Goal: Information Seeking & Learning: Find contact information

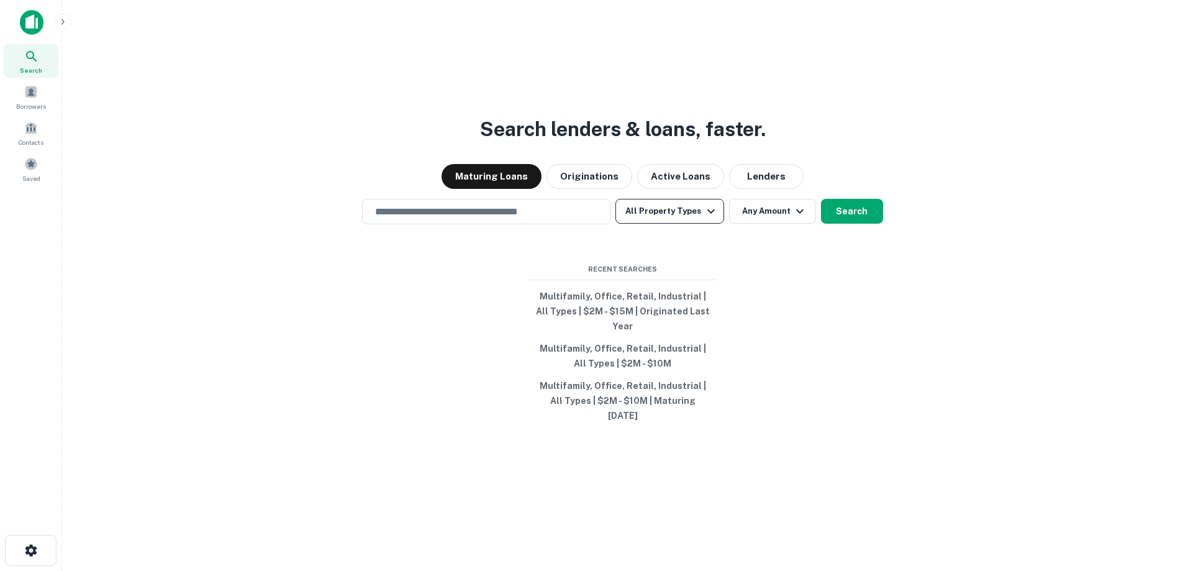
click at [704, 217] on button "All Property Types" at bounding box center [670, 211] width 108 height 25
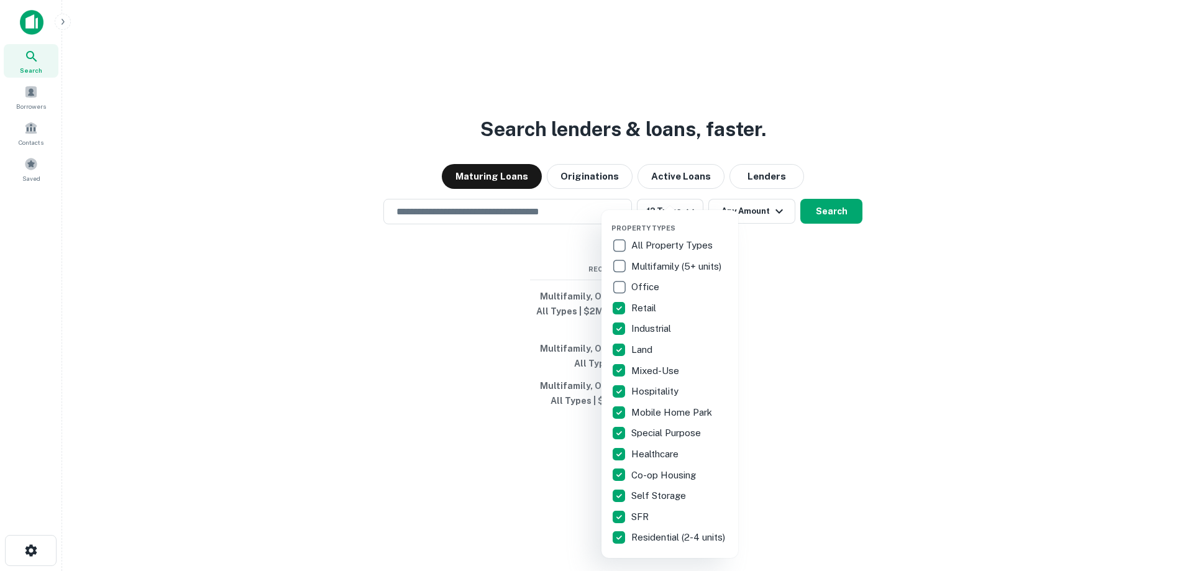
click at [607, 306] on div "Property Types All Property Types Multifamily (5+ units) Office Retail Industri…" at bounding box center [669, 384] width 137 height 348
click at [607, 313] on div "Property Types All Property Types Multifamily (5+ units) Office Retail Industri…" at bounding box center [669, 384] width 137 height 348
click at [824, 230] on div at bounding box center [596, 285] width 1193 height 571
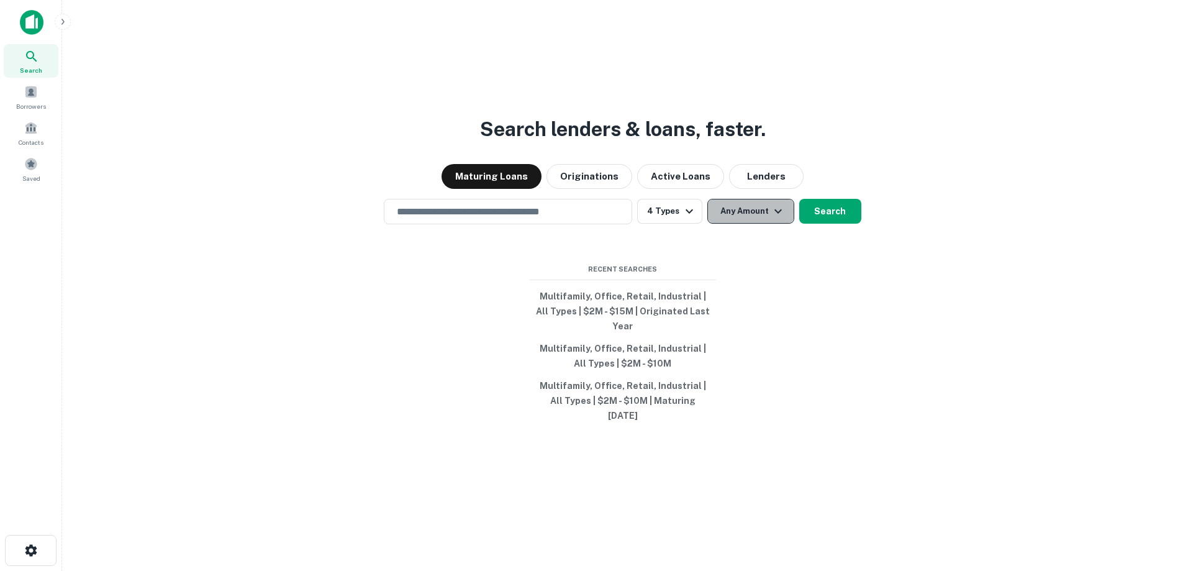
click at [758, 224] on button "Any Amount" at bounding box center [750, 211] width 87 height 25
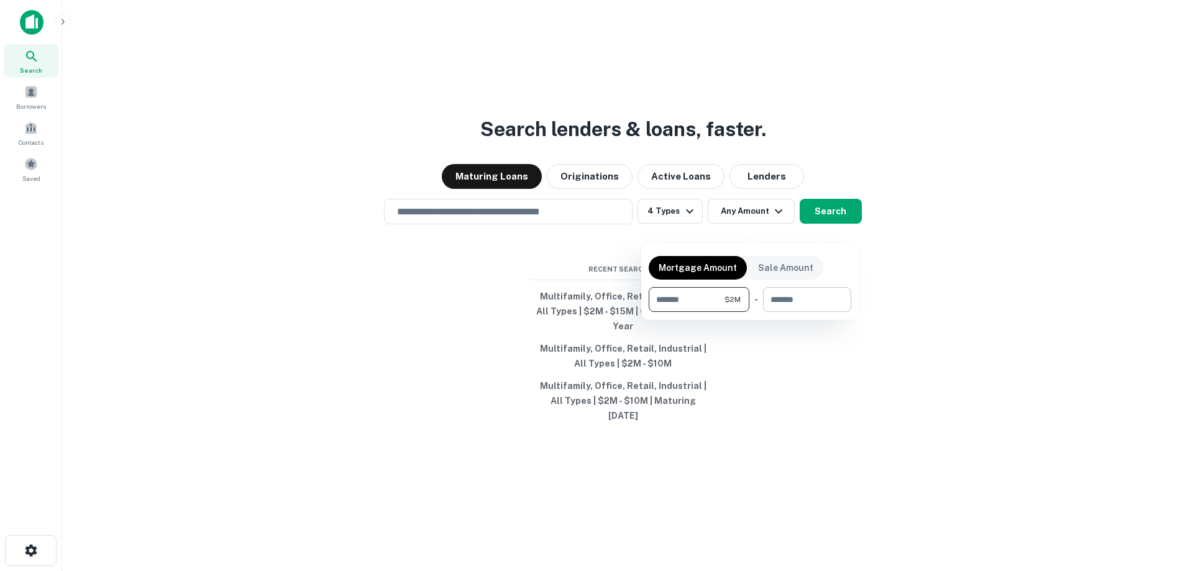
type input "*******"
click at [791, 298] on input "number" at bounding box center [803, 299] width 80 height 25
type input "********"
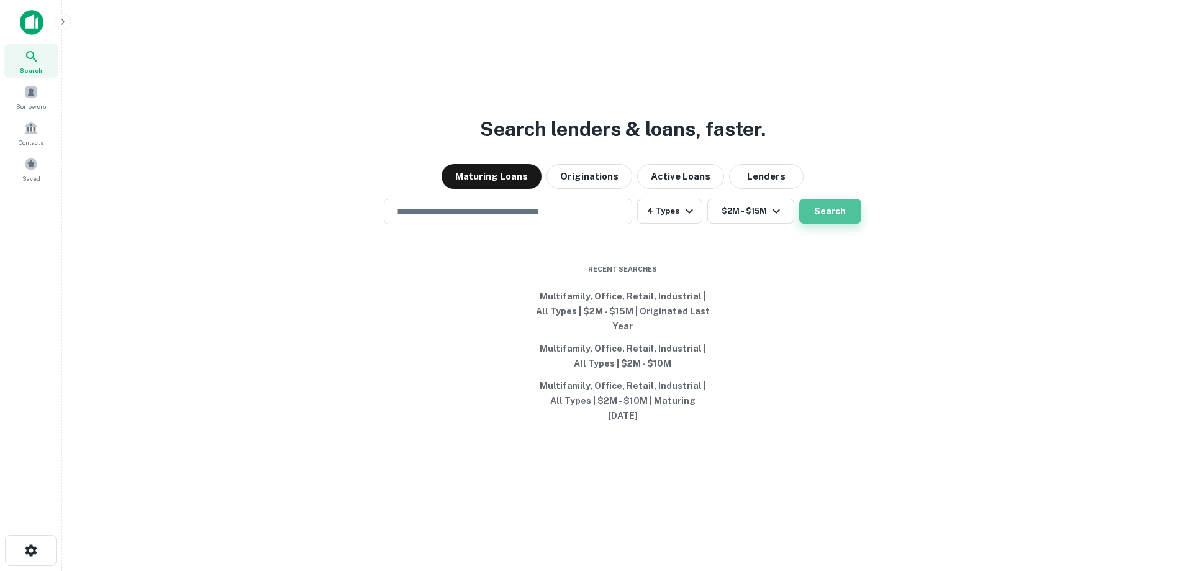
click at [848, 224] on button "Search" at bounding box center [830, 211] width 62 height 25
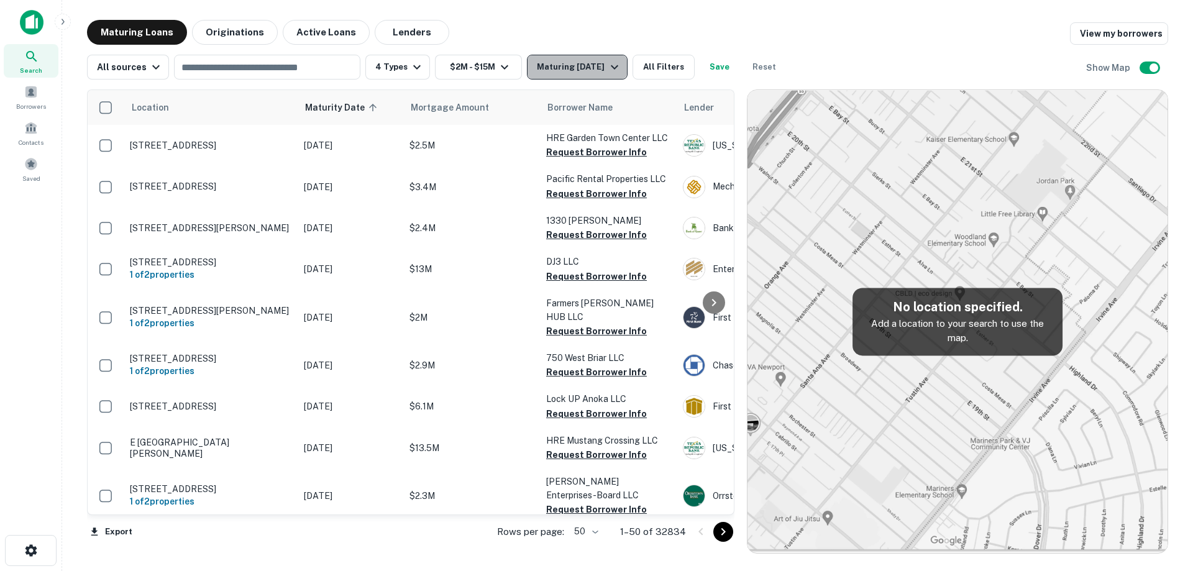
click at [604, 77] on button "Maturing [DATE]" at bounding box center [577, 67] width 100 height 25
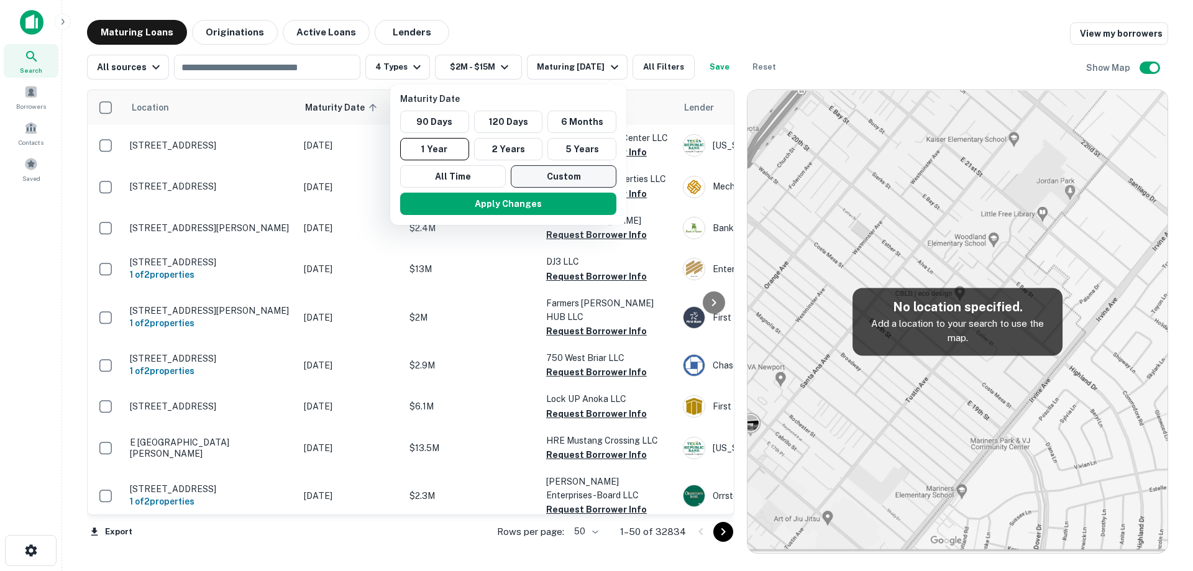
click at [591, 180] on button "Custom" at bounding box center [564, 176] width 106 height 22
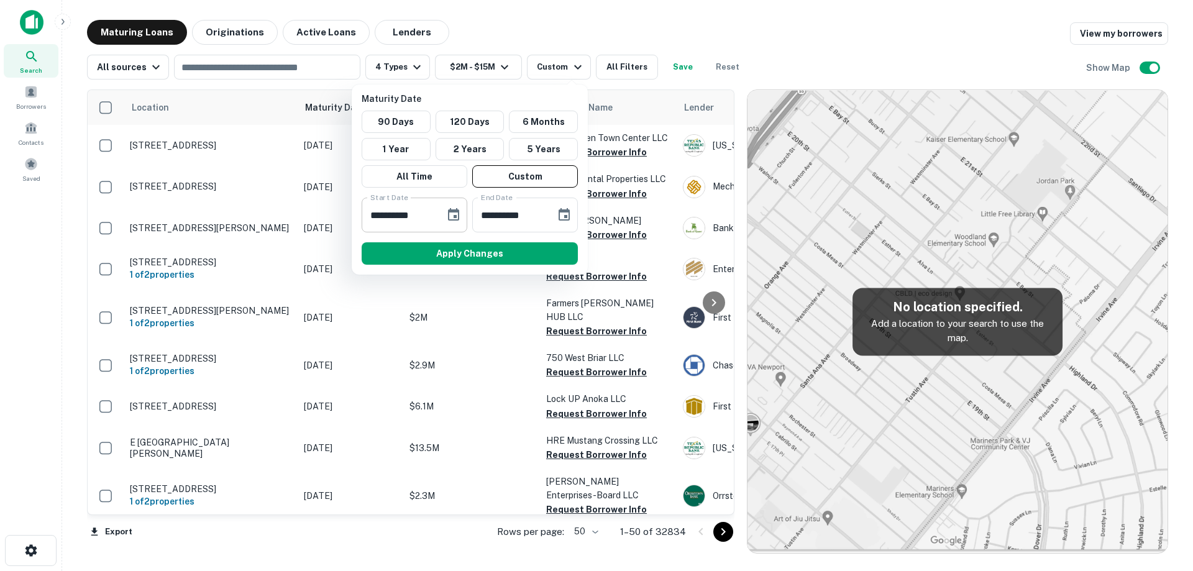
click at [455, 222] on icon "Choose date, selected date is Sep 11, 2025" at bounding box center [453, 214] width 15 height 15
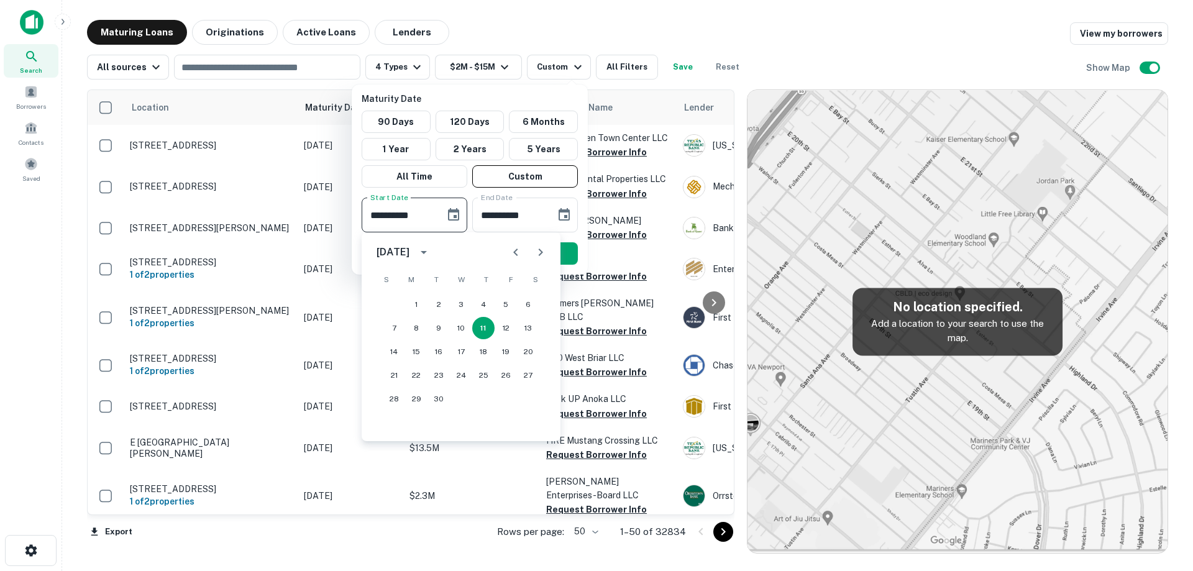
click at [547, 250] on icon "Next month" at bounding box center [540, 252] width 15 height 15
click at [547, 251] on icon "Next month" at bounding box center [540, 252] width 15 height 15
click at [529, 348] on button "17" at bounding box center [528, 351] width 22 height 22
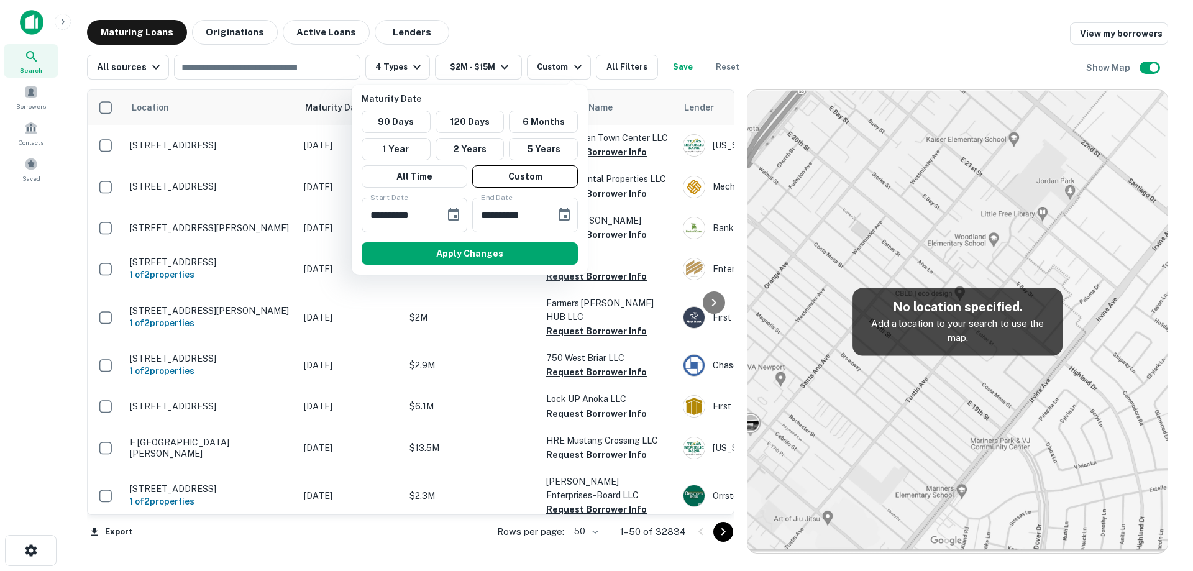
type input "**********"
click at [565, 212] on icon "Choose date, selected date is Mar 10, 2026" at bounding box center [563, 214] width 11 height 12
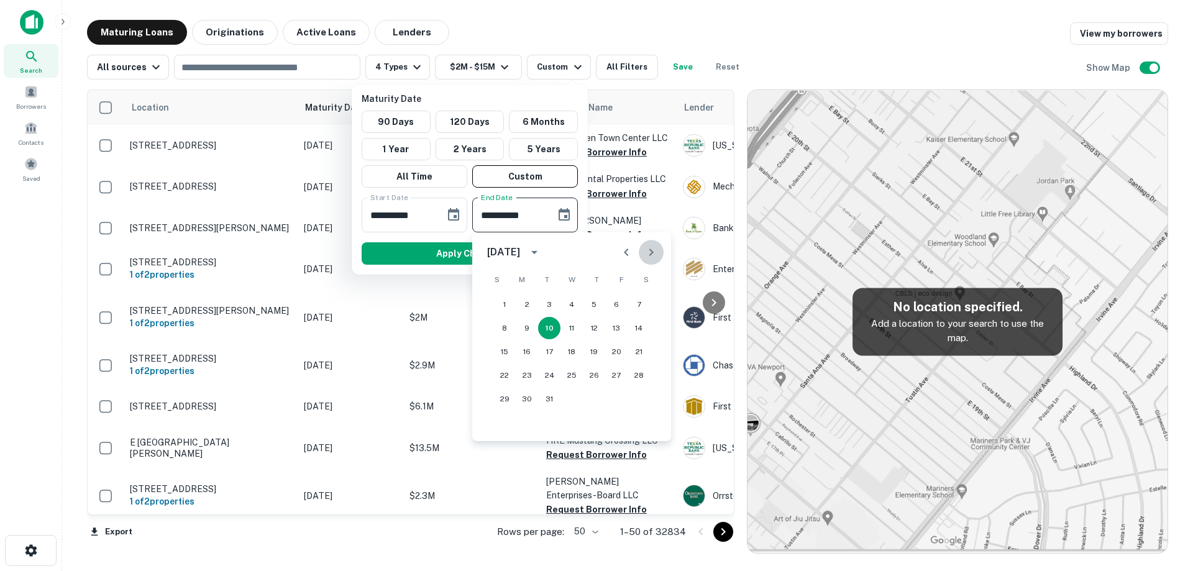
click at [657, 250] on icon "Next month" at bounding box center [650, 252] width 15 height 15
click at [580, 342] on div "12 13 14 15 16 17 18" at bounding box center [571, 351] width 199 height 22
click at [570, 350] on button "15" at bounding box center [571, 351] width 22 height 22
type input "**********"
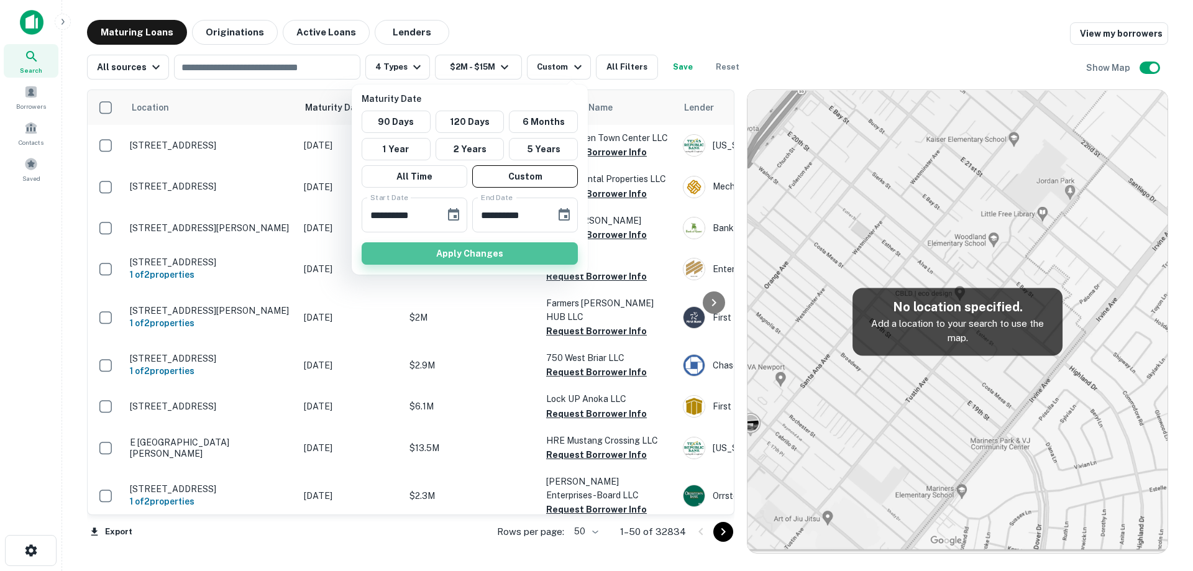
click at [565, 255] on button "Apply Changes" at bounding box center [469, 253] width 216 height 22
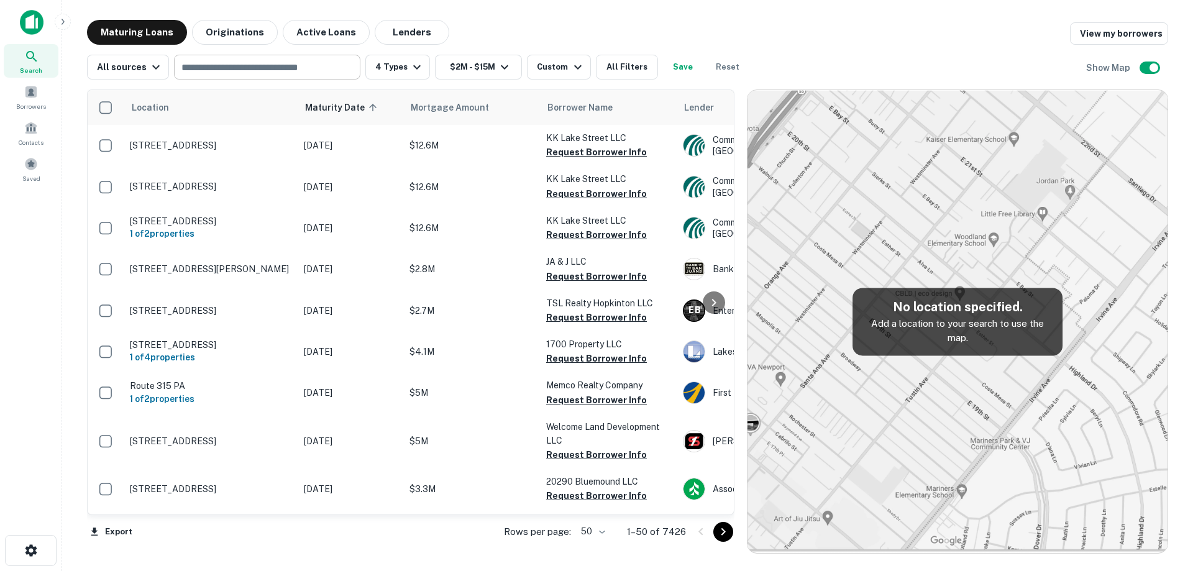
click at [233, 77] on div "​" at bounding box center [267, 67] width 186 height 25
paste input "**********"
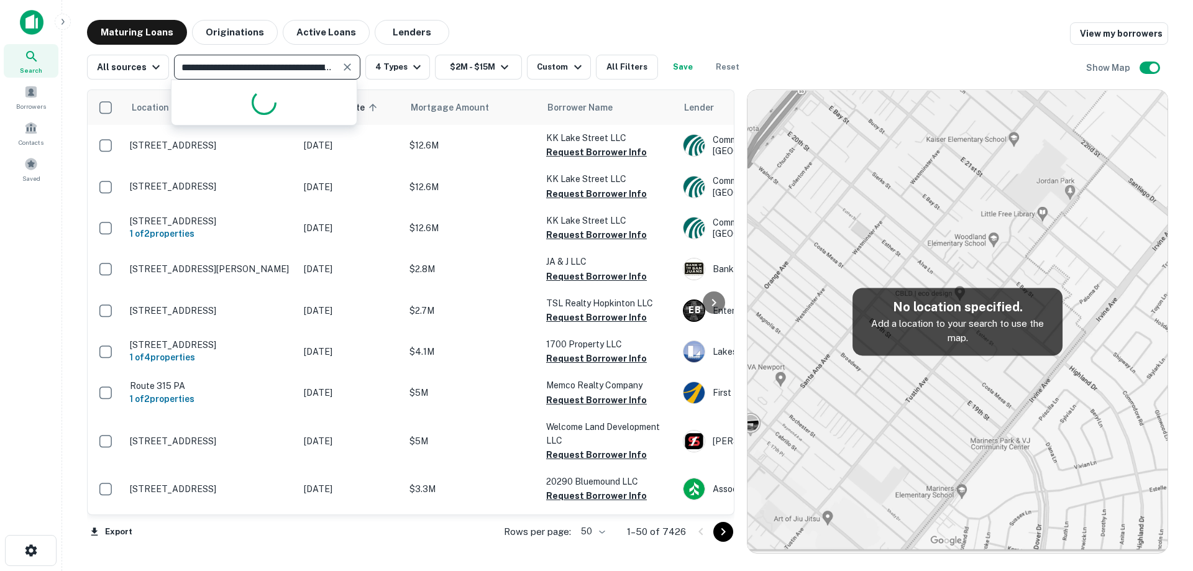
scroll to position [0, 53]
type input "**********"
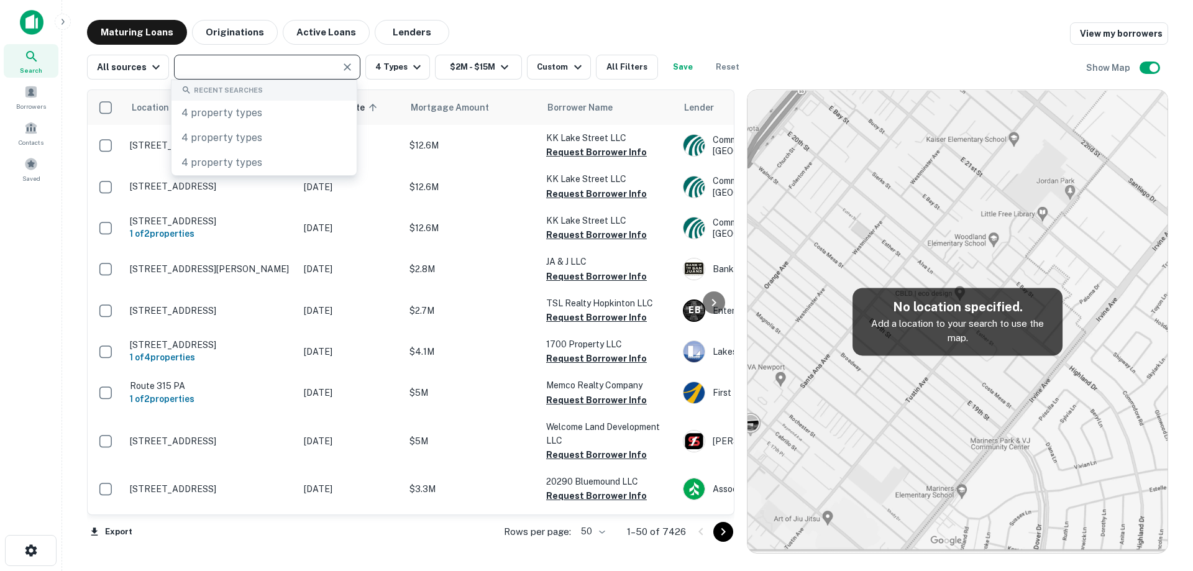
scroll to position [0, 0]
click at [295, 70] on input "text" at bounding box center [257, 66] width 158 height 17
paste input "**********"
type input "**********"
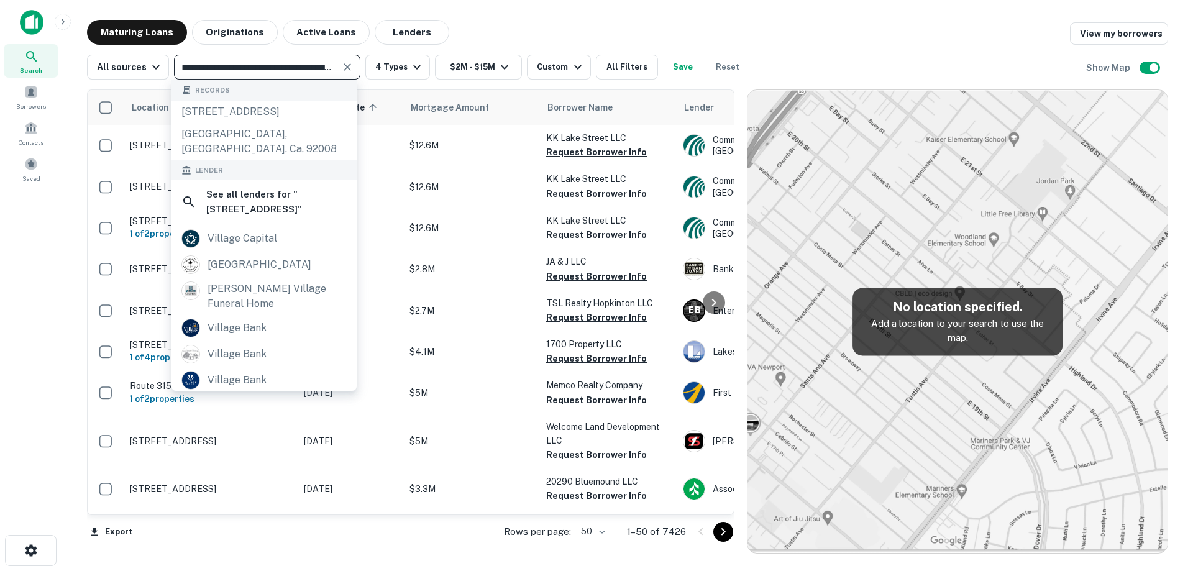
scroll to position [0, 53]
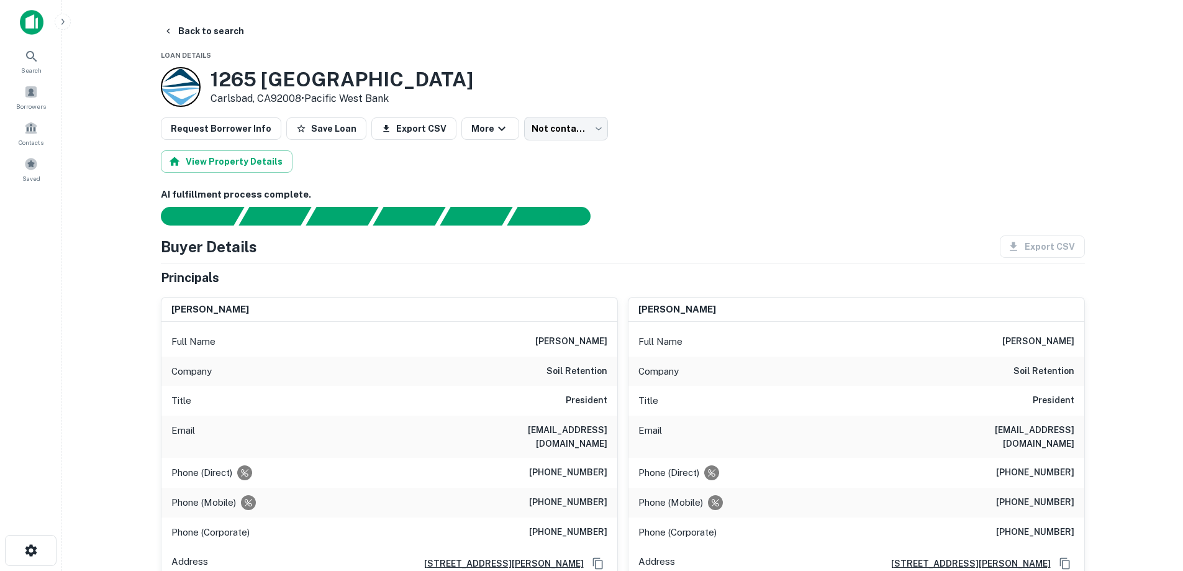
click at [561, 432] on h6 "[EMAIL_ADDRESS][DOMAIN_NAME]" at bounding box center [532, 436] width 149 height 27
click at [561, 431] on h6 "[EMAIL_ADDRESS][DOMAIN_NAME]" at bounding box center [532, 436] width 149 height 27
click at [573, 432] on h6 "[EMAIL_ADDRESS][DOMAIN_NAME]" at bounding box center [532, 436] width 149 height 27
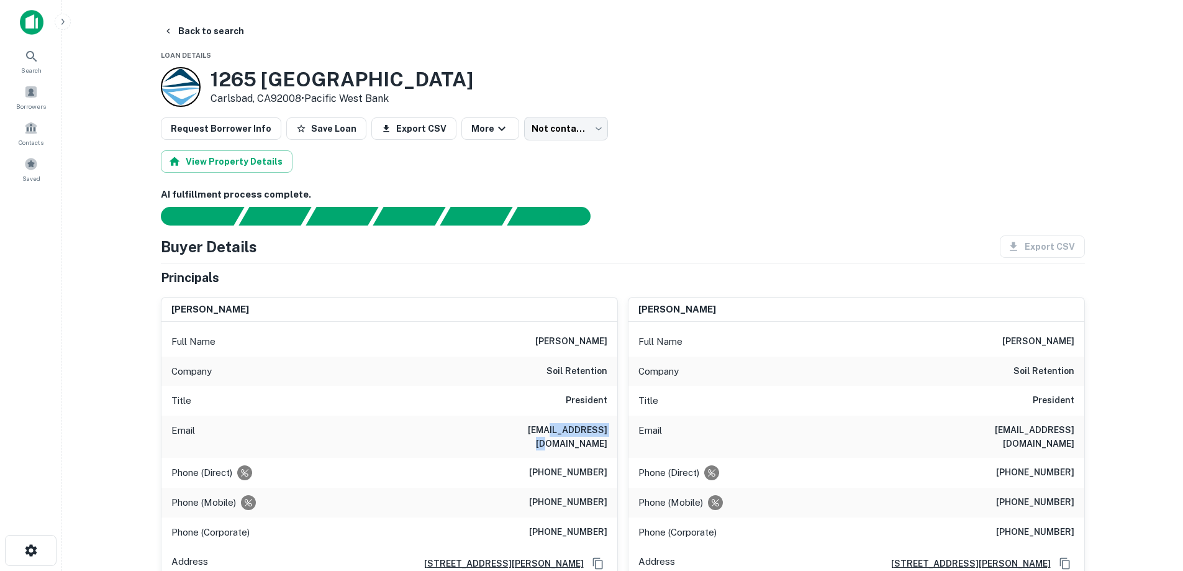
click at [573, 432] on h6 "[EMAIL_ADDRESS][DOMAIN_NAME]" at bounding box center [532, 436] width 149 height 27
drag, startPoint x: 573, startPoint y: 432, endPoint x: 498, endPoint y: 442, distance: 75.2
click at [498, 442] on div "Email [EMAIL_ADDRESS][DOMAIN_NAME]" at bounding box center [389, 437] width 456 height 42
click at [535, 429] on h6 "[EMAIL_ADDRESS][DOMAIN_NAME]" at bounding box center [532, 436] width 149 height 27
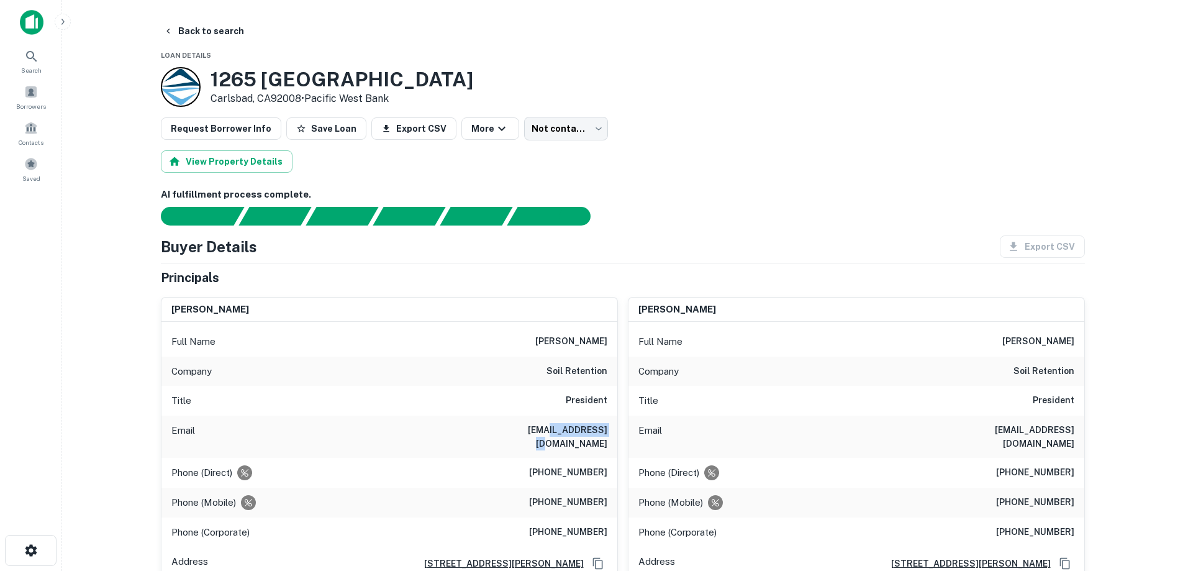
click at [535, 429] on h6 "[EMAIL_ADDRESS][DOMAIN_NAME]" at bounding box center [532, 436] width 149 height 27
click at [588, 435] on h6 "[EMAIL_ADDRESS][DOMAIN_NAME]" at bounding box center [532, 436] width 149 height 27
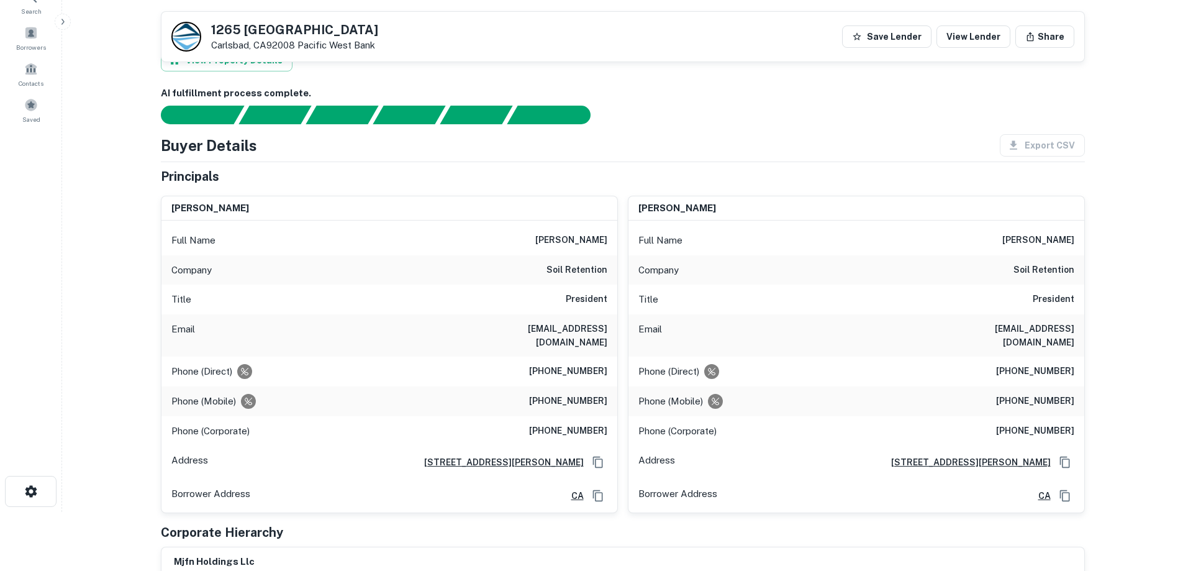
scroll to position [186, 0]
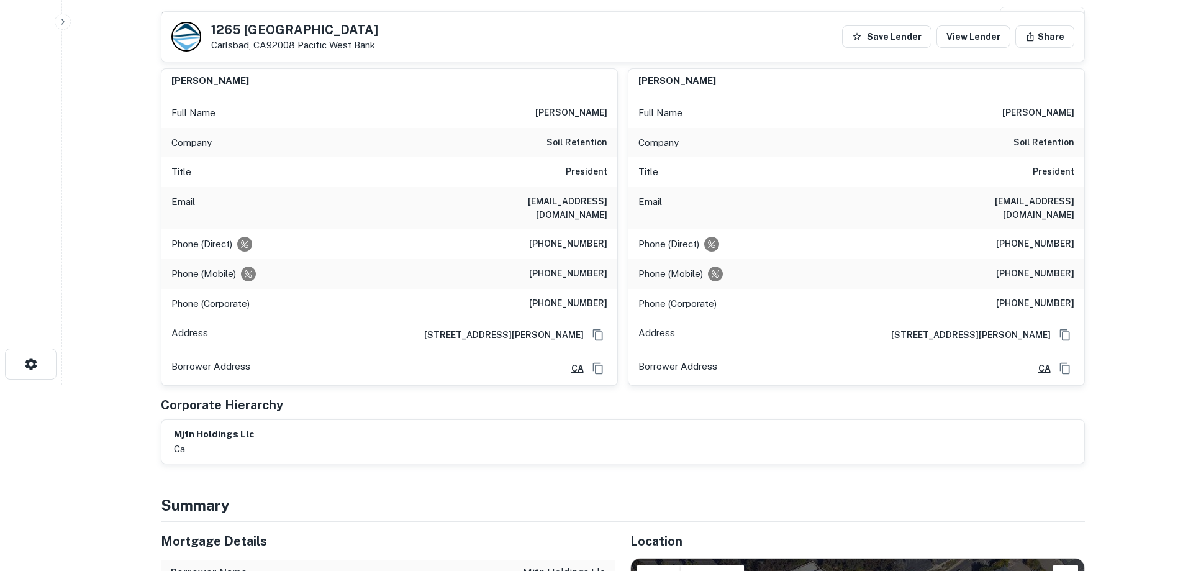
click at [582, 204] on h6 "[EMAIL_ADDRESS][DOMAIN_NAME]" at bounding box center [532, 207] width 149 height 27
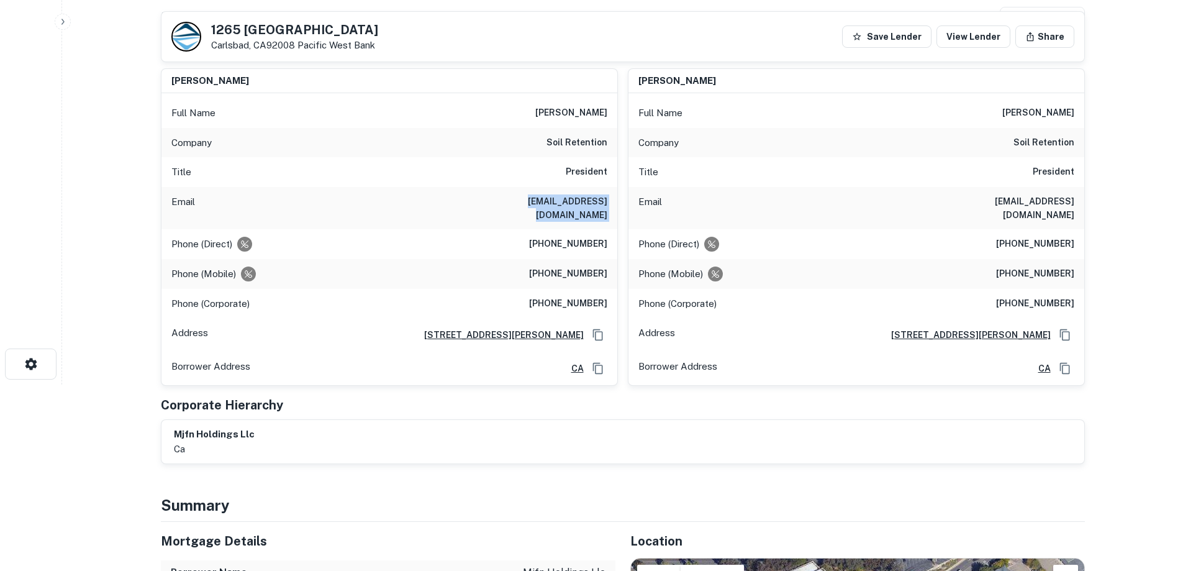
click at [582, 204] on h6 "[EMAIL_ADDRESS][DOMAIN_NAME]" at bounding box center [532, 207] width 149 height 27
copy h6 "[EMAIL_ADDRESS][DOMAIN_NAME]"
click at [541, 212] on div "Email [EMAIL_ADDRESS][DOMAIN_NAME]" at bounding box center [389, 208] width 456 height 42
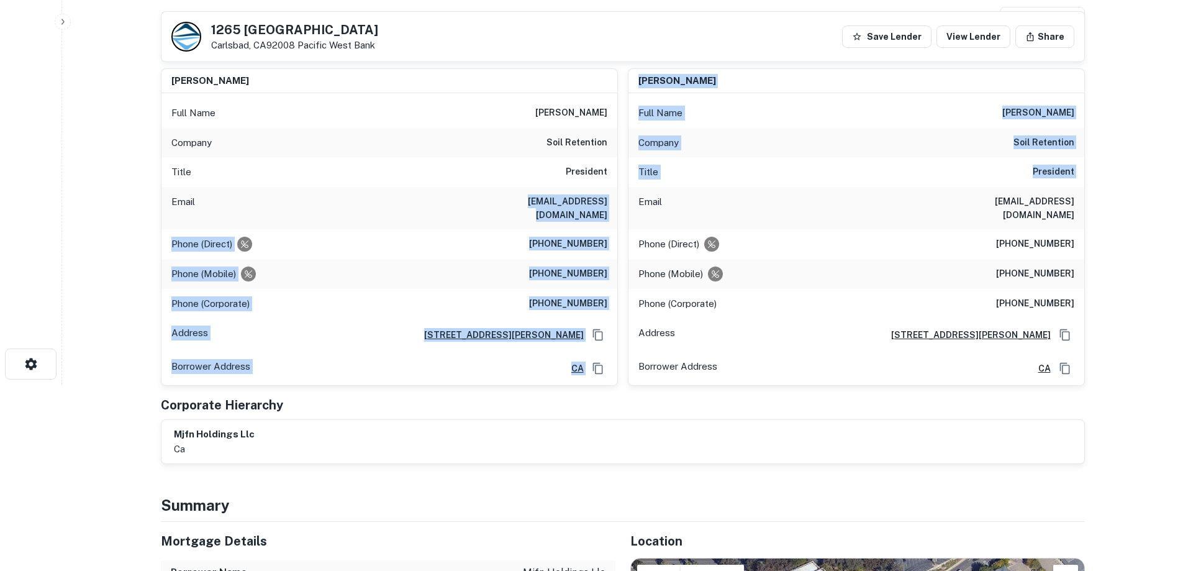
drag, startPoint x: 519, startPoint y: 203, endPoint x: 621, endPoint y: 200, distance: 101.9
click at [621, 200] on div "[PERSON_NAME] Full Name [PERSON_NAME] Company soil retention Title President Em…" at bounding box center [618, 222] width 934 height 328
click at [598, 212] on div "Email [EMAIL_ADDRESS][DOMAIN_NAME]" at bounding box center [389, 208] width 456 height 42
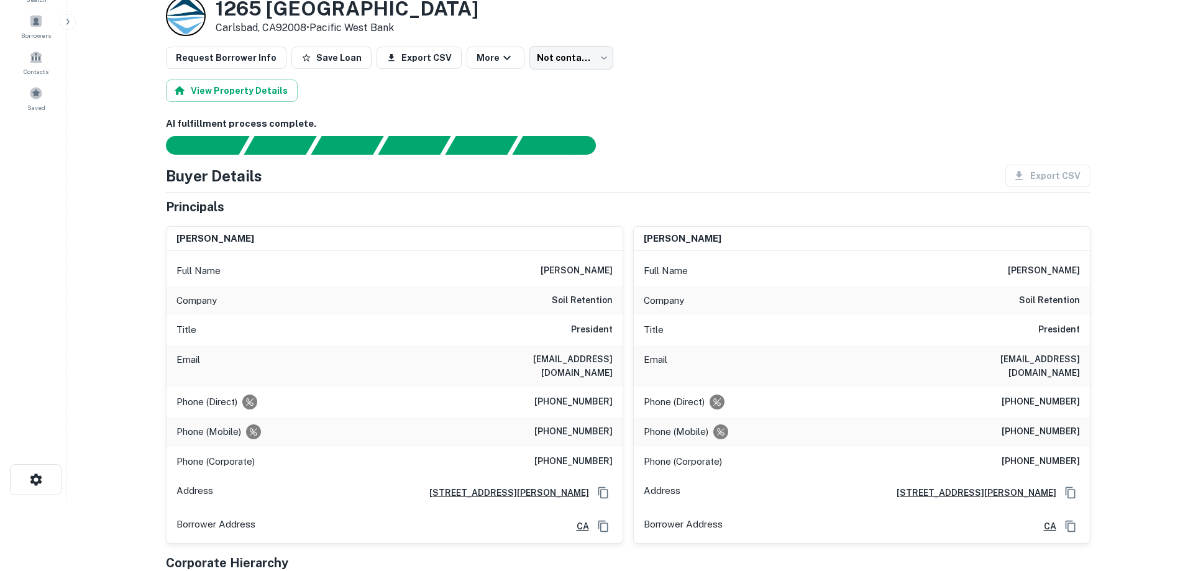
scroll to position [0, 0]
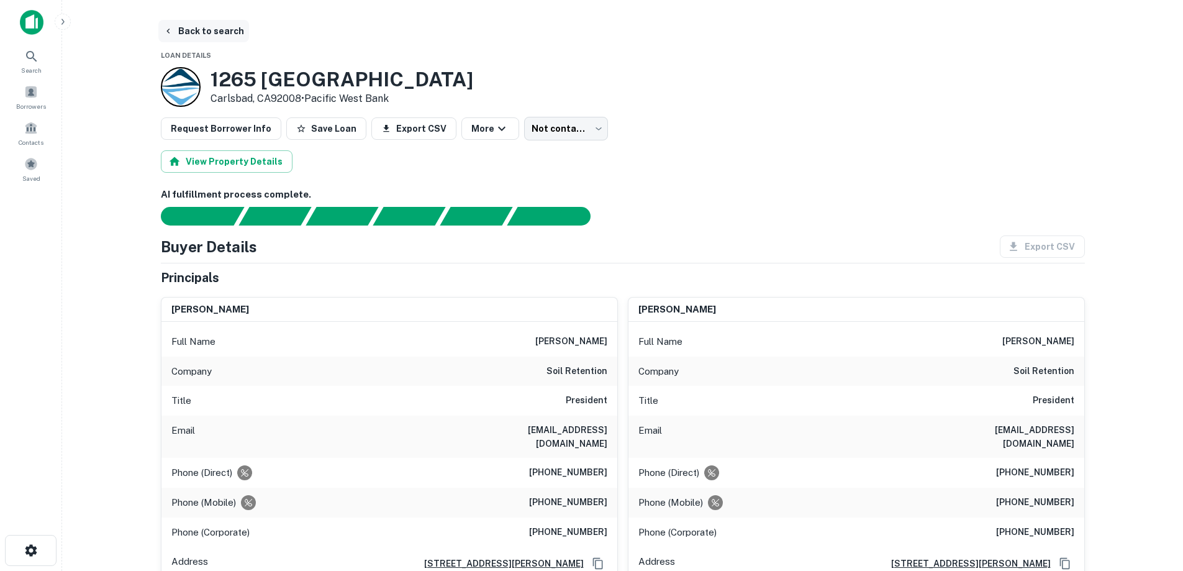
click at [213, 28] on button "Back to search" at bounding box center [203, 31] width 91 height 22
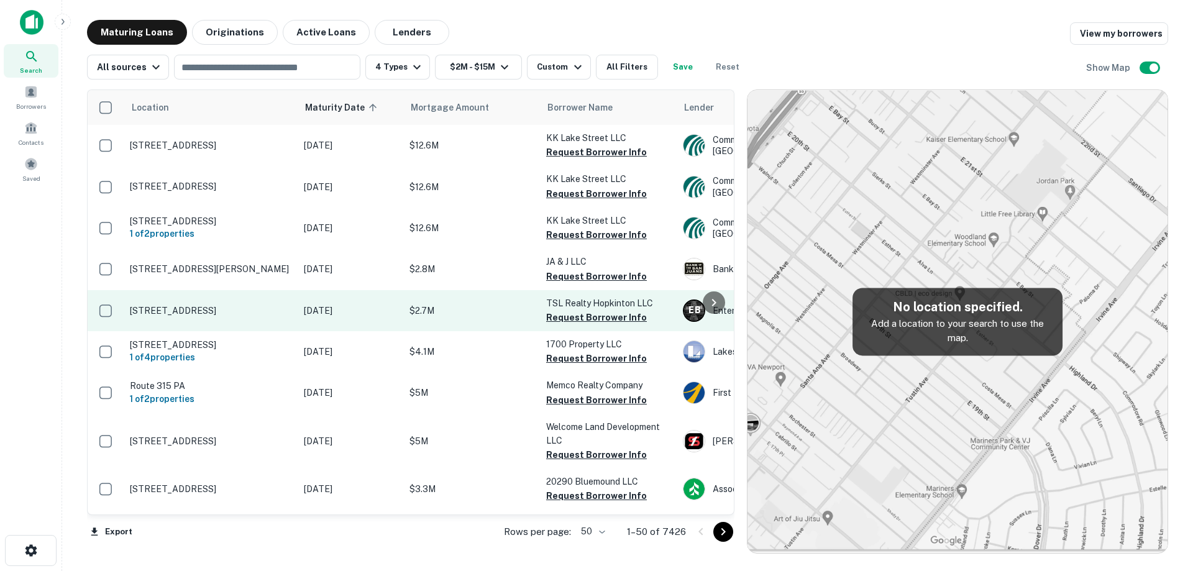
click at [357, 317] on p "[DATE]" at bounding box center [350, 311] width 93 height 14
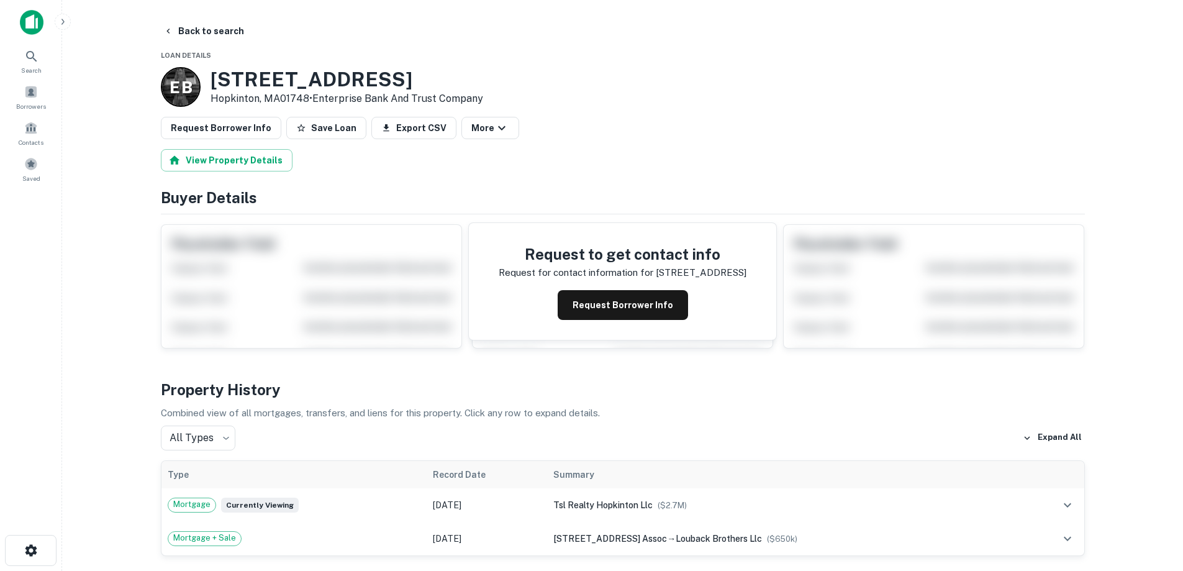
drag, startPoint x: 216, startPoint y: 65, endPoint x: 308, endPoint y: 98, distance: 97.4
copy div "[STREET_ADDRESS]"
click at [230, 34] on button "Back to search" at bounding box center [203, 31] width 91 height 22
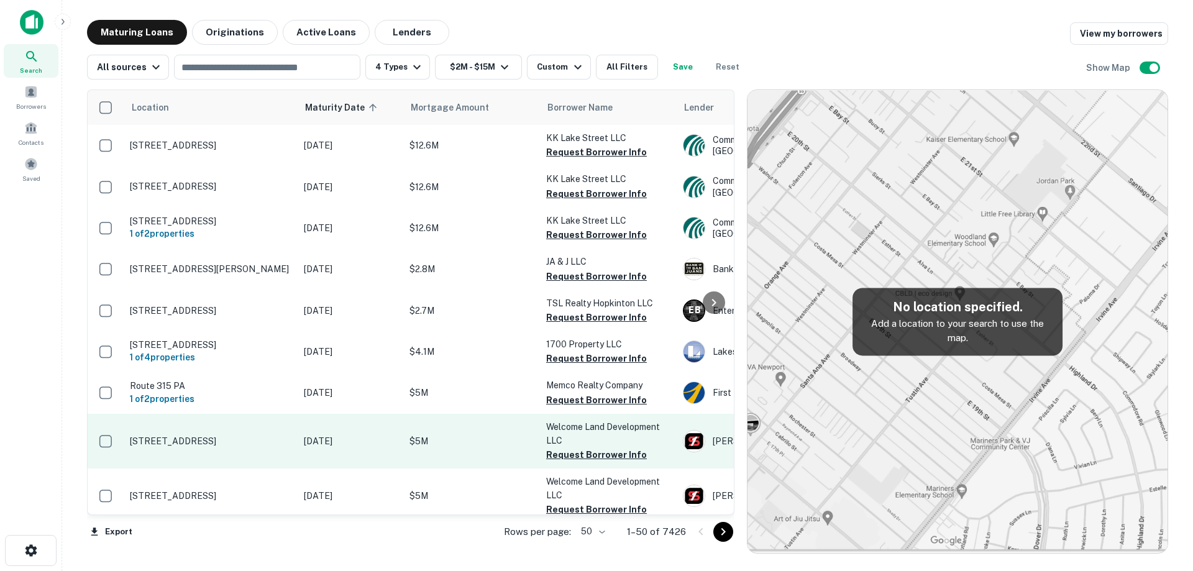
click at [286, 448] on td "[STREET_ADDRESS]" at bounding box center [211, 441] width 174 height 55
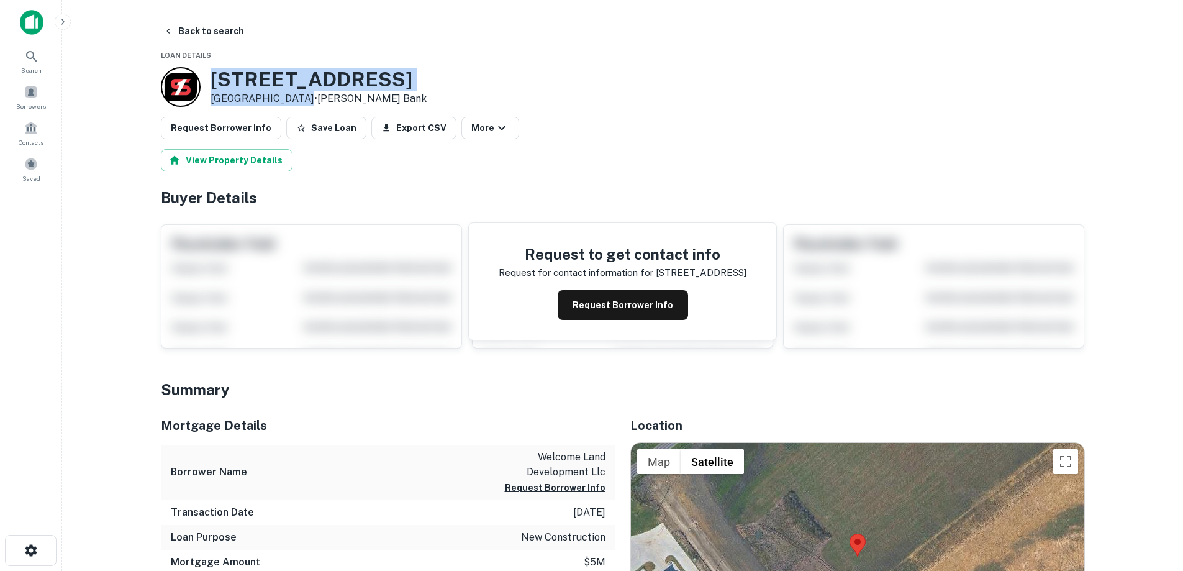
drag, startPoint x: 209, startPoint y: 81, endPoint x: 299, endPoint y: 104, distance: 92.9
click at [301, 104] on div "[STREET_ADDRESS] • [PERSON_NAME] Bank" at bounding box center [294, 87] width 266 height 40
copy div "[STREET_ADDRESS]"
click at [630, 306] on button "Request Borrower Info" at bounding box center [623, 305] width 130 height 30
click at [294, 83] on h3 "[STREET_ADDRESS]" at bounding box center [319, 80] width 216 height 24
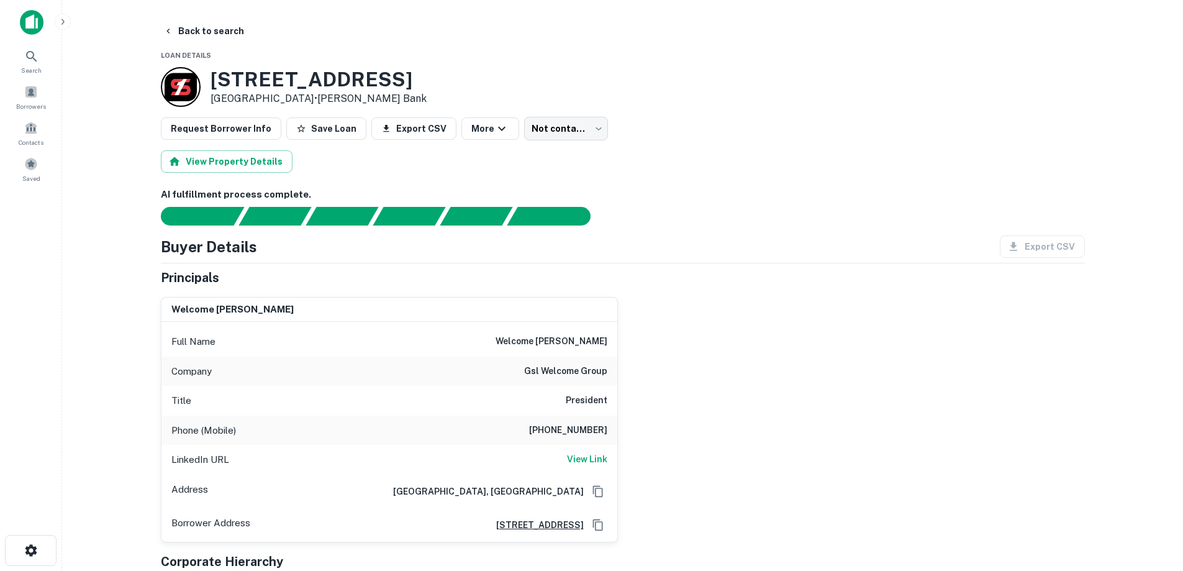
click at [584, 434] on h6 "[PHONE_NUMBER]" at bounding box center [568, 430] width 78 height 15
copy h6 "[PHONE_NUMBER]"
click at [230, 30] on button "Back to search" at bounding box center [203, 31] width 91 height 22
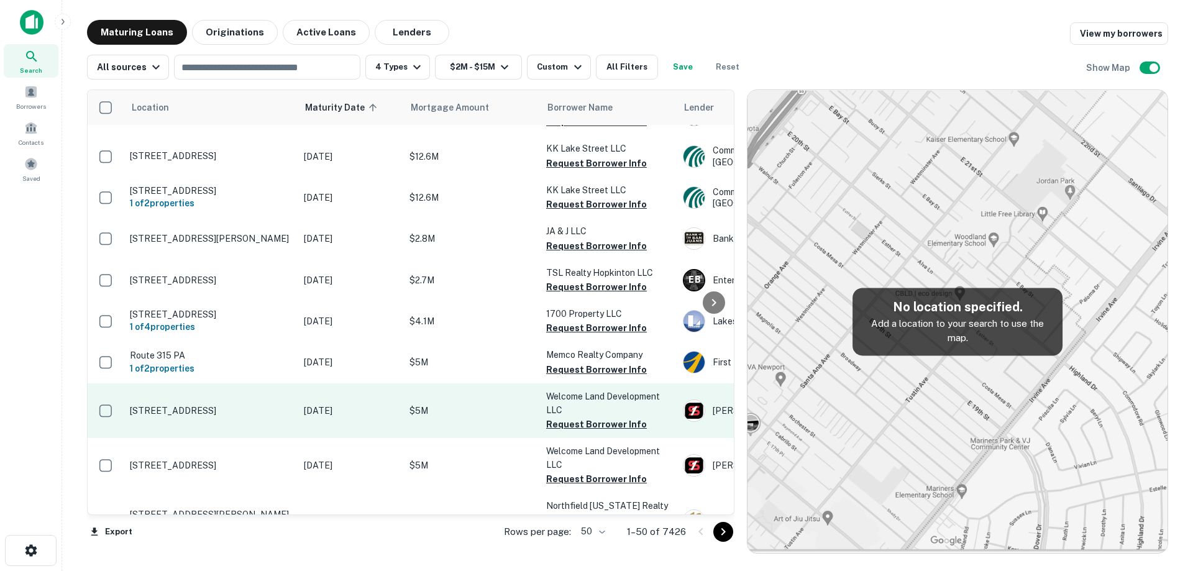
scroll to position [62, 0]
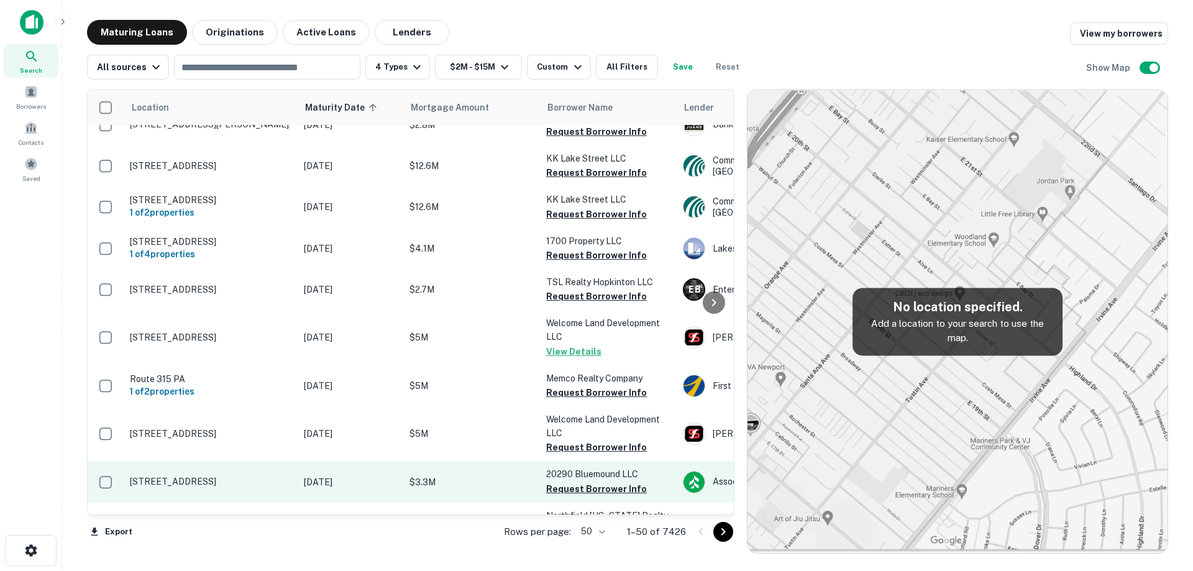
click at [299, 477] on td "[DATE]" at bounding box center [351, 481] width 106 height 41
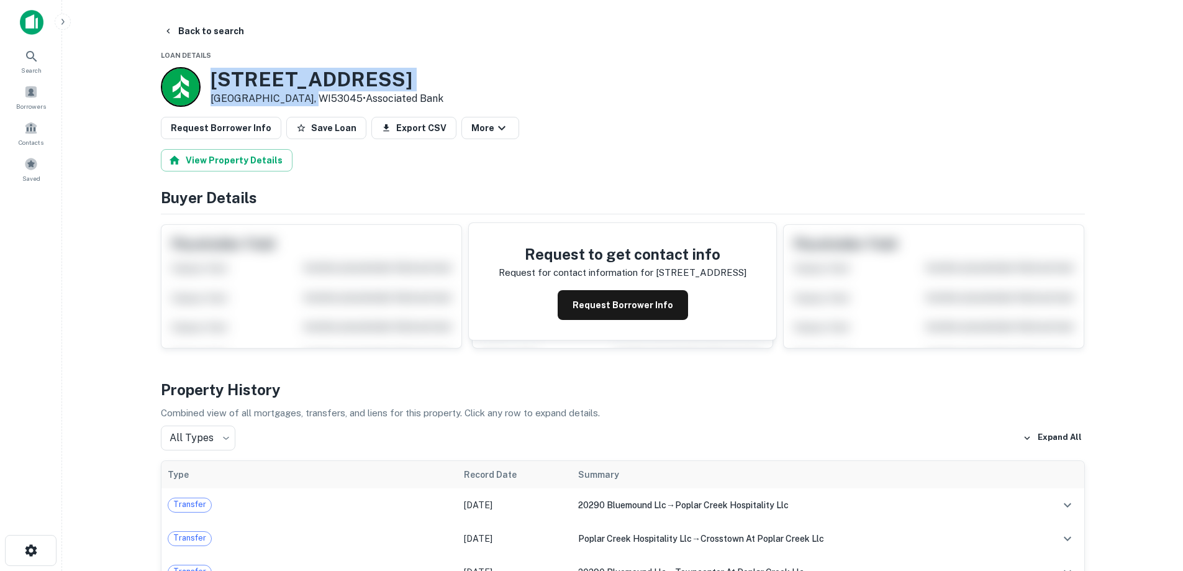
drag, startPoint x: 299, startPoint y: 93, endPoint x: 307, endPoint y: 99, distance: 9.3
click at [307, 99] on div "[STREET_ADDRESS] • Associated Bank" at bounding box center [302, 87] width 283 height 40
drag, startPoint x: 271, startPoint y: 98, endPoint x: 254, endPoint y: 102, distance: 17.3
copy div "[STREET_ADDRESS]"
click at [593, 304] on button "Request Borrower Info" at bounding box center [623, 305] width 130 height 30
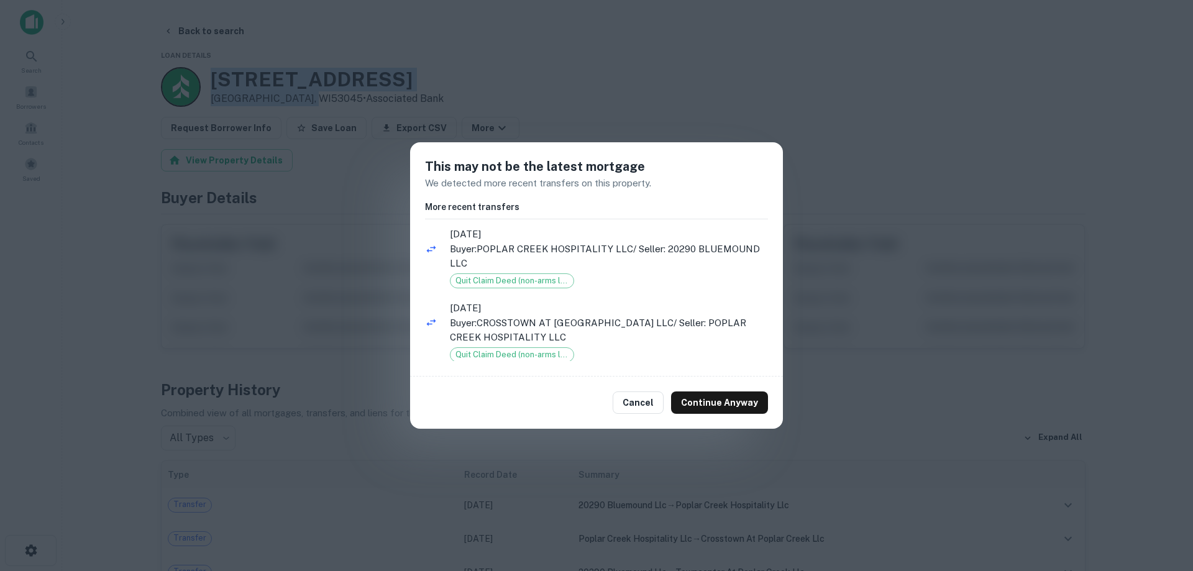
drag, startPoint x: 637, startPoint y: 410, endPoint x: 339, endPoint y: 256, distance: 335.6
click at [638, 409] on button "Cancel" at bounding box center [637, 402] width 51 height 22
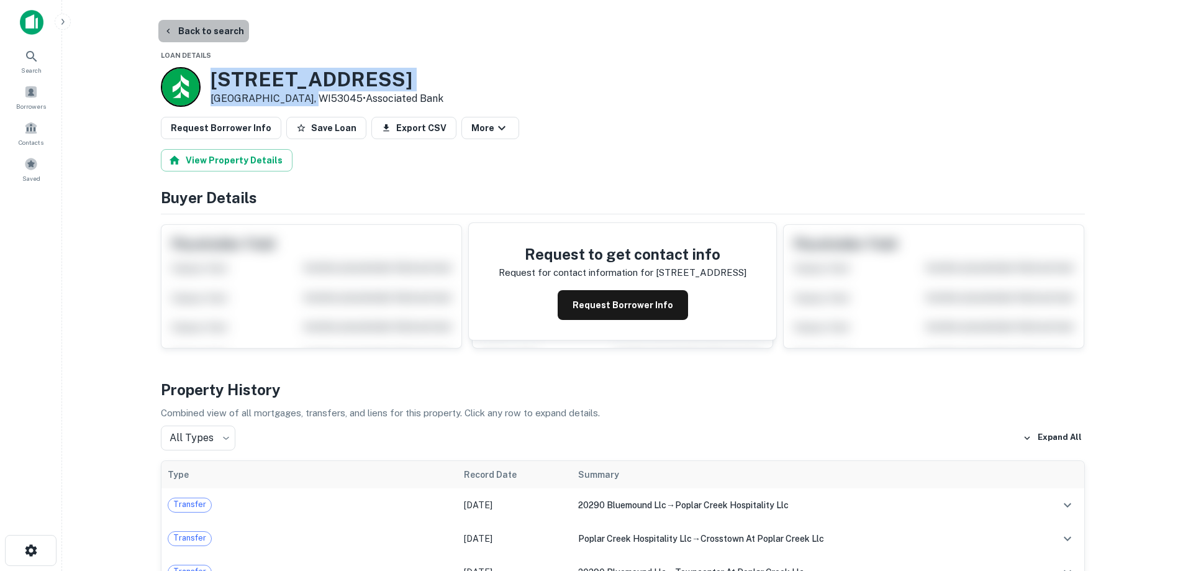
drag, startPoint x: 208, startPoint y: 34, endPoint x: 230, endPoint y: 68, distance: 40.5
click at [209, 35] on button "Back to search" at bounding box center [203, 31] width 91 height 22
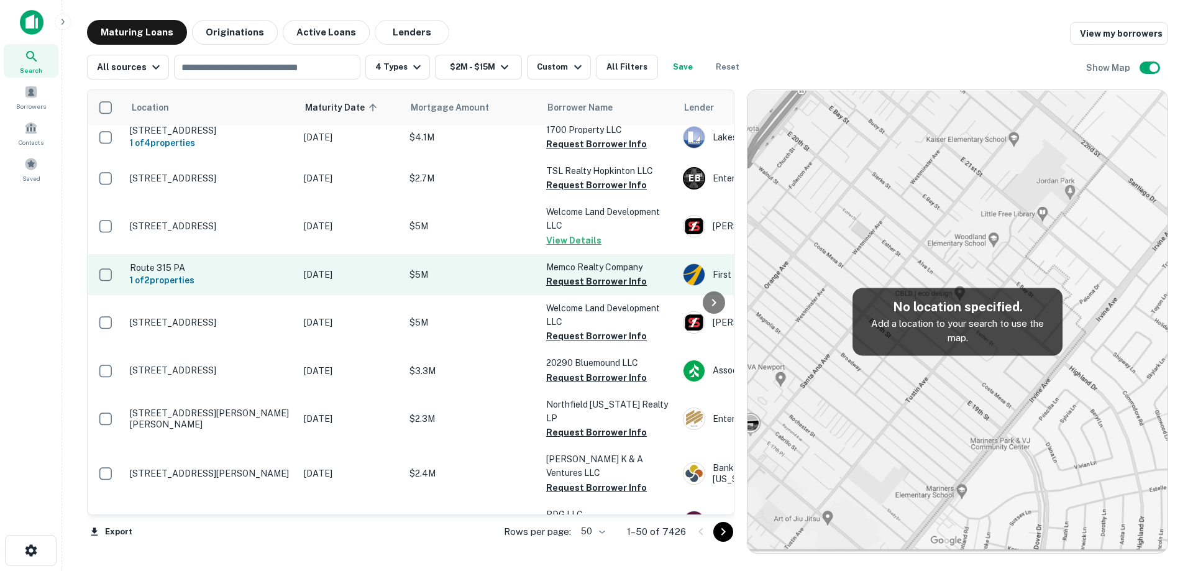
scroll to position [186, 0]
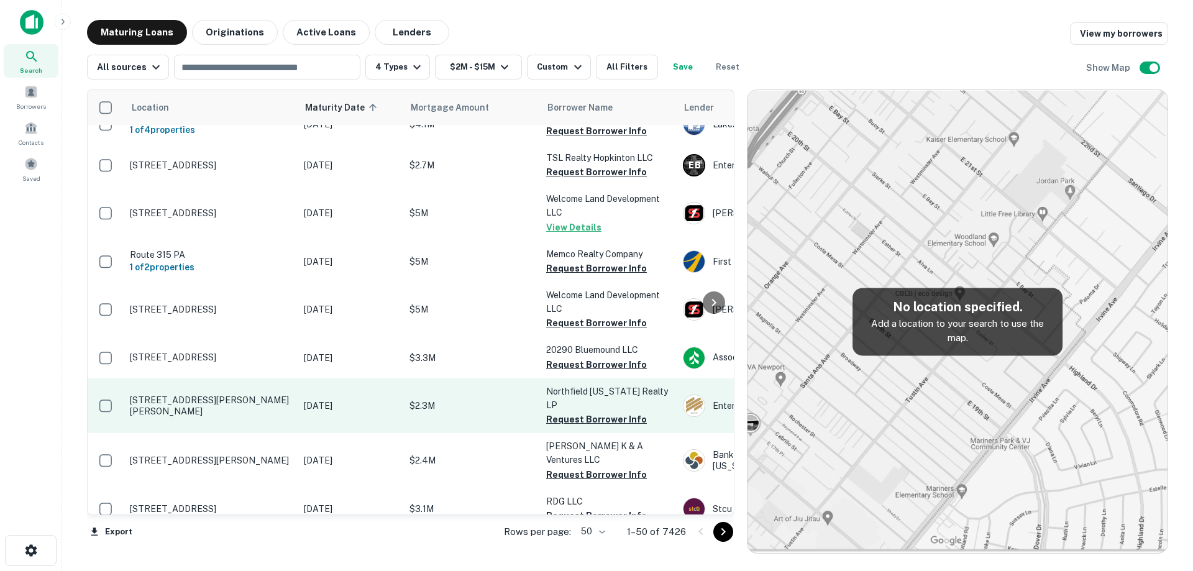
click at [426, 399] on p "$2.3M" at bounding box center [471, 406] width 124 height 14
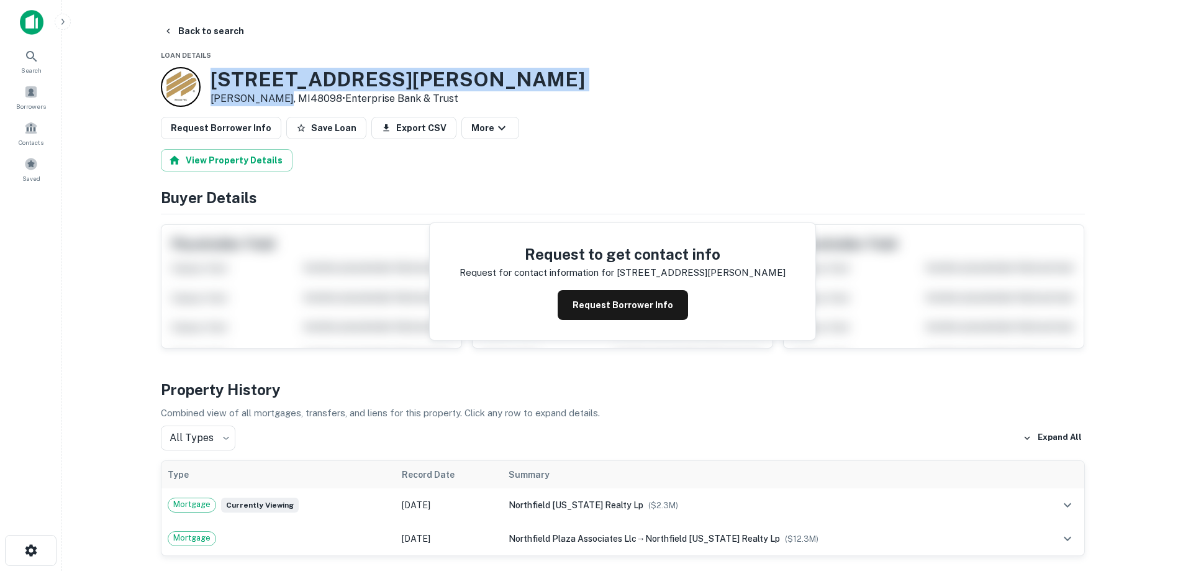
drag, startPoint x: 212, startPoint y: 78, endPoint x: 278, endPoint y: 101, distance: 69.9
click at [278, 101] on div "[STREET_ADDRESS][PERSON_NAME][PERSON_NAME] • Enterprise Bank & Trust" at bounding box center [398, 87] width 375 height 39
copy div "[STREET_ADDRESS][PERSON_NAME][PERSON_NAME]"
click at [188, 34] on button "Back to search" at bounding box center [203, 31] width 91 height 22
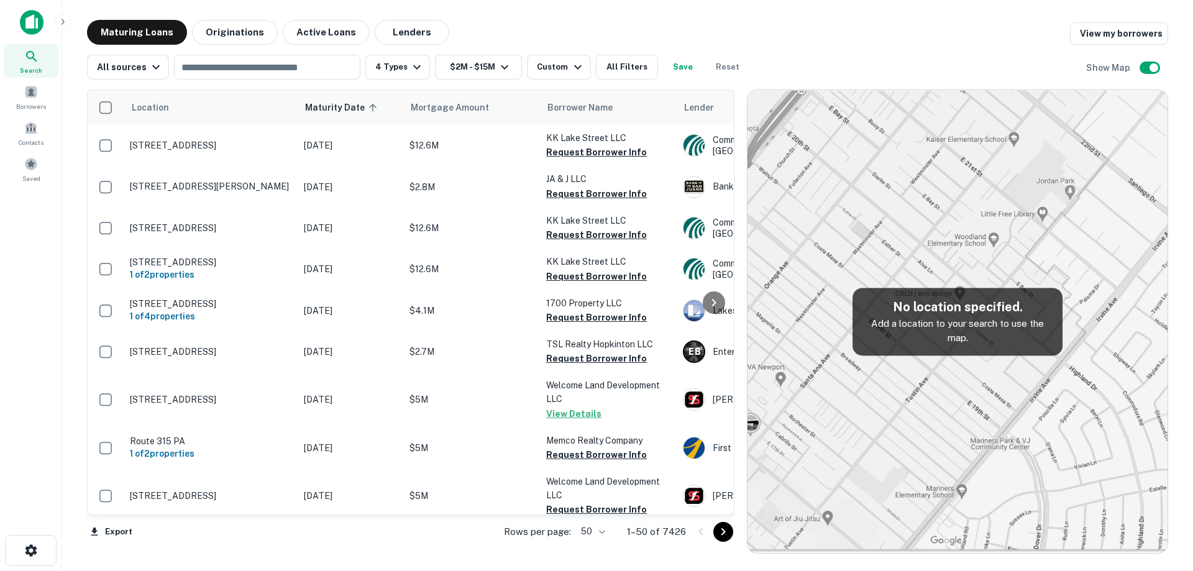
scroll to position [186, 0]
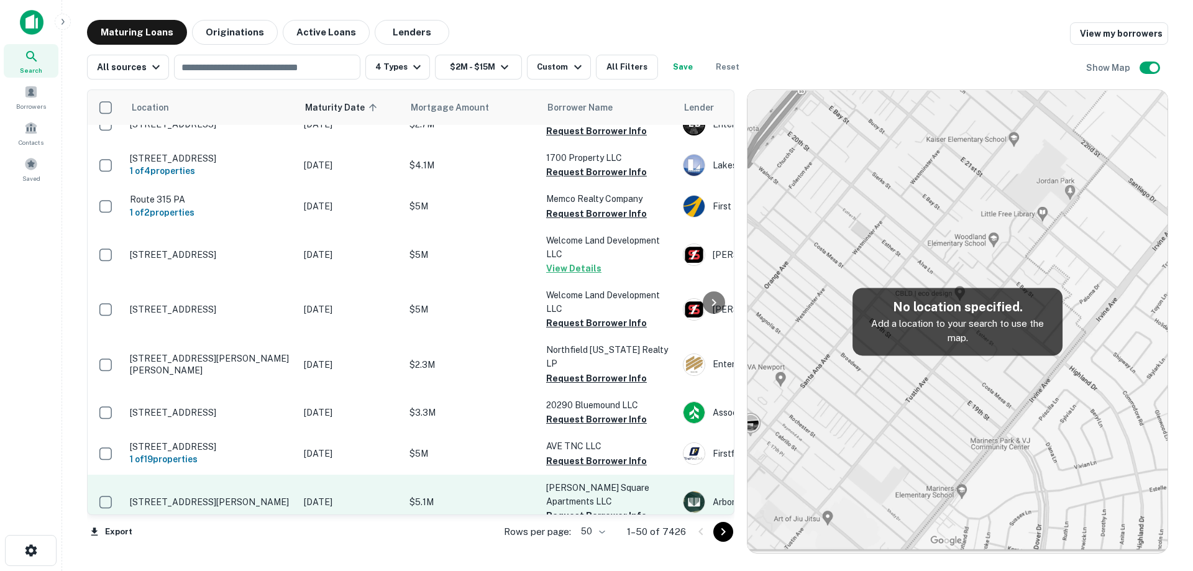
click at [320, 495] on p "[DATE]" at bounding box center [350, 502] width 93 height 14
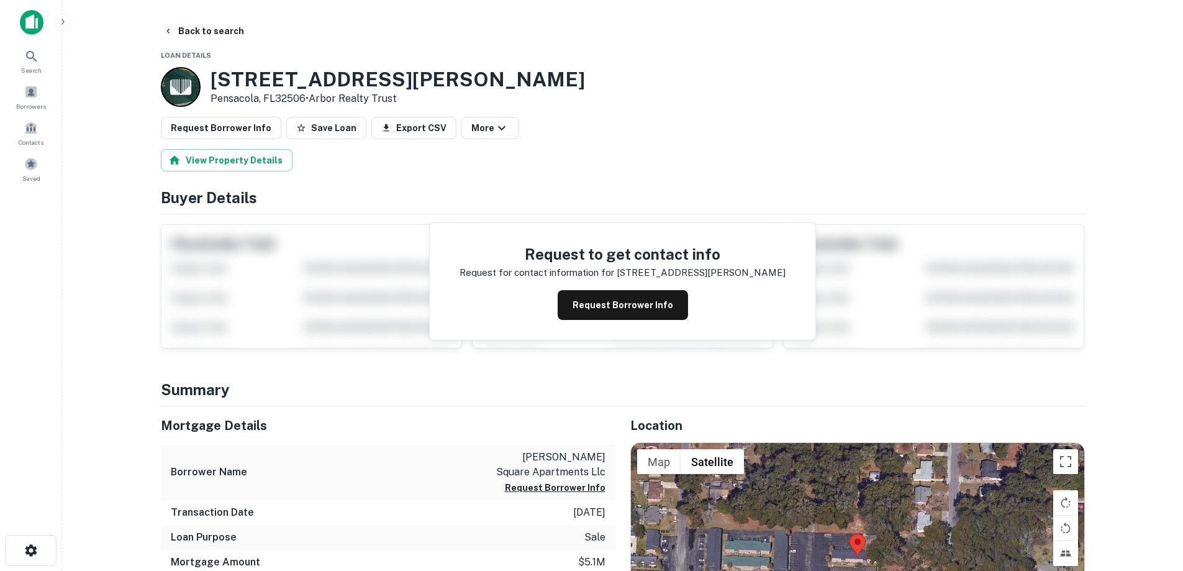
drag, startPoint x: 213, startPoint y: 81, endPoint x: 306, endPoint y: 95, distance: 94.2
click at [306, 95] on div "[STREET_ADDRESS][PERSON_NAME] • Arbor Realty Trust" at bounding box center [398, 87] width 375 height 39
click at [202, 23] on button "Back to search" at bounding box center [203, 31] width 91 height 22
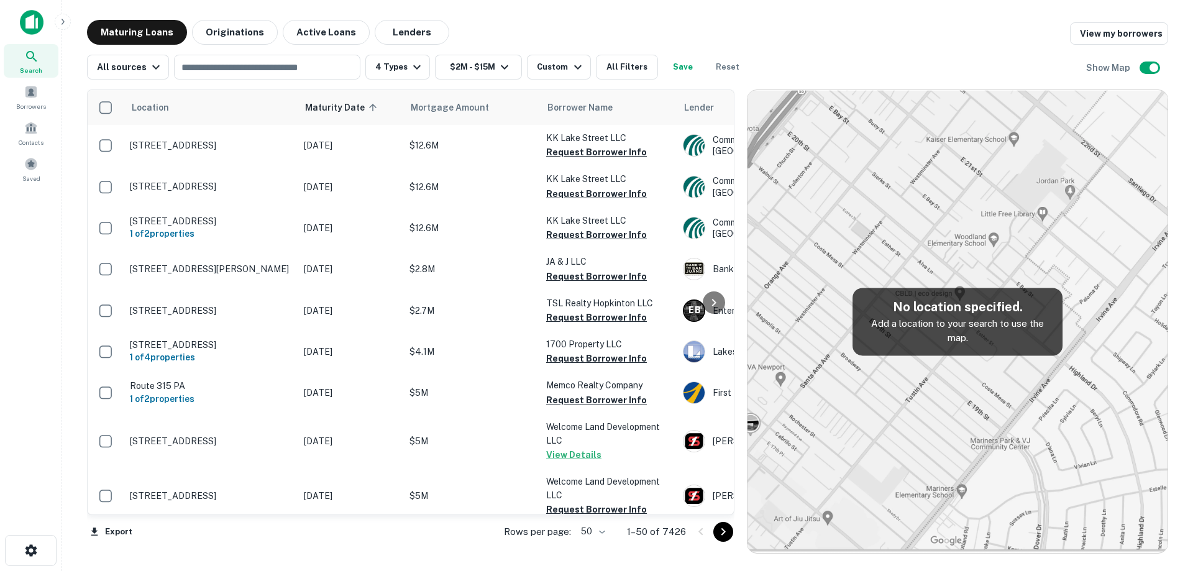
scroll to position [186, 0]
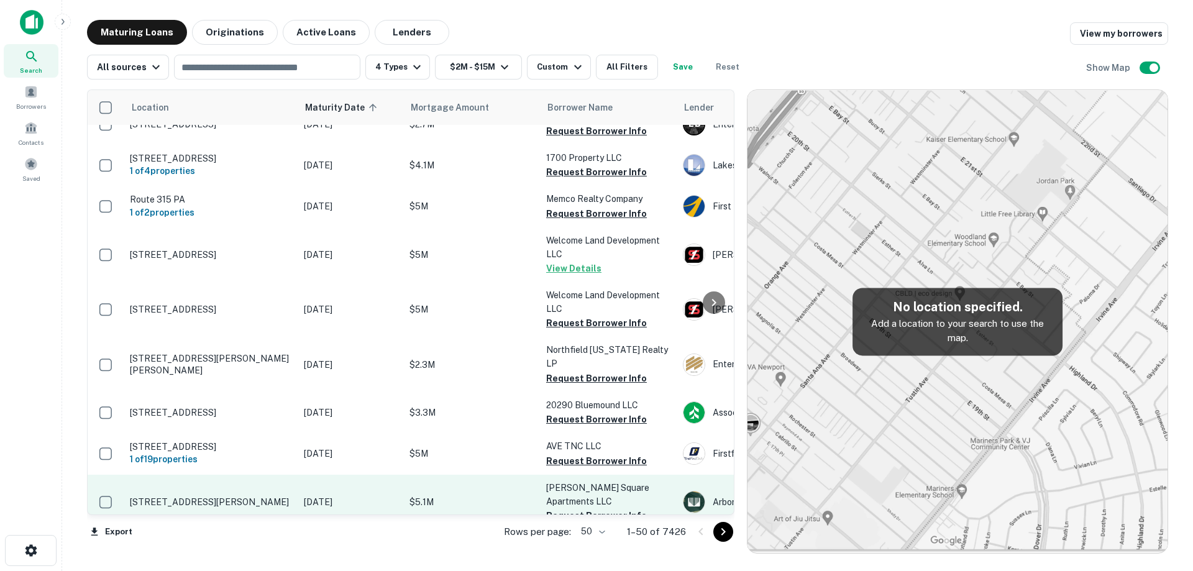
click at [275, 496] on p "[STREET_ADDRESS][PERSON_NAME]" at bounding box center [210, 501] width 161 height 11
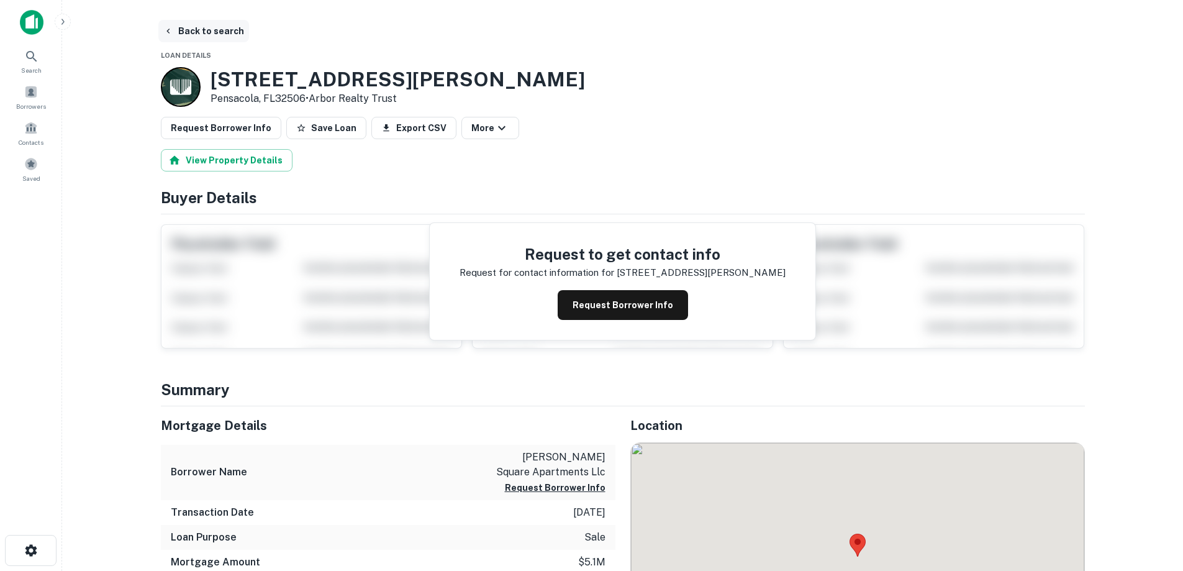
click at [230, 32] on button "Back to search" at bounding box center [203, 31] width 91 height 22
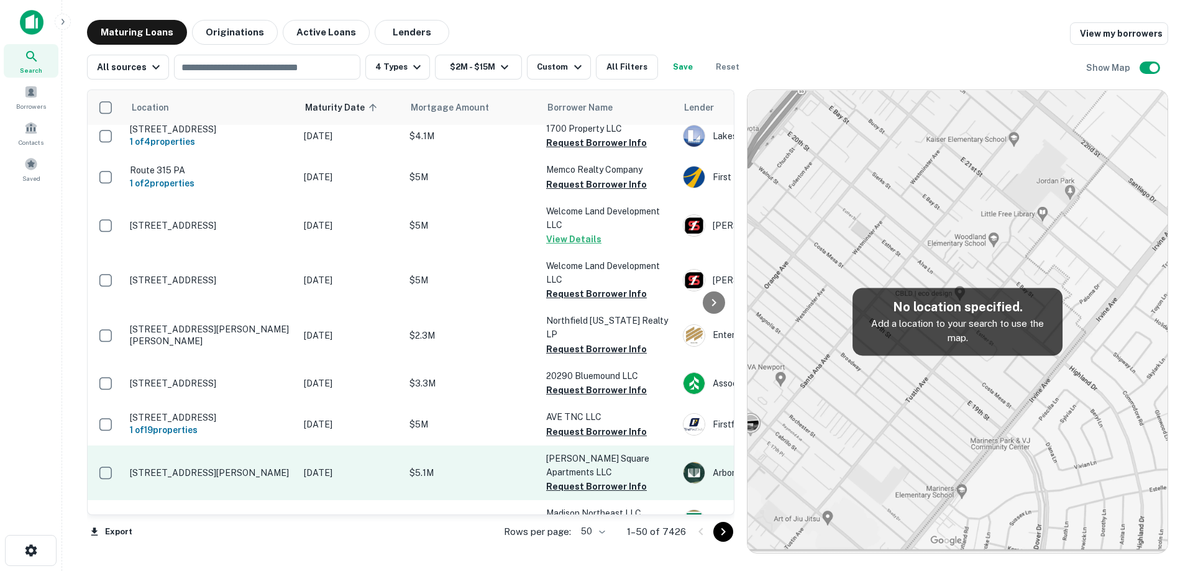
scroll to position [248, 0]
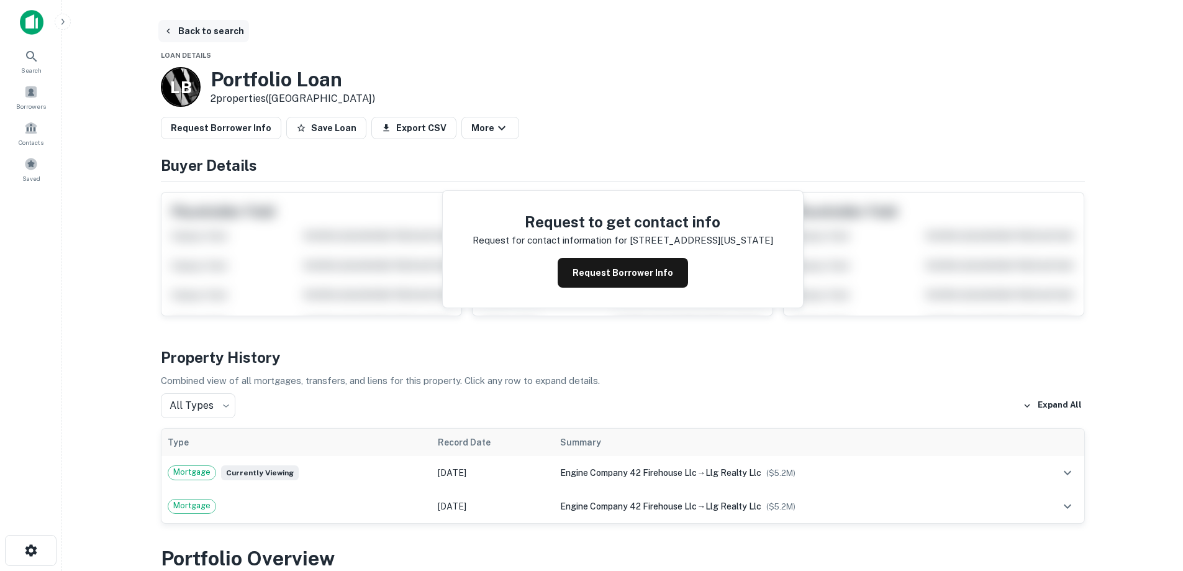
click at [219, 42] on button "Back to search" at bounding box center [203, 31] width 91 height 22
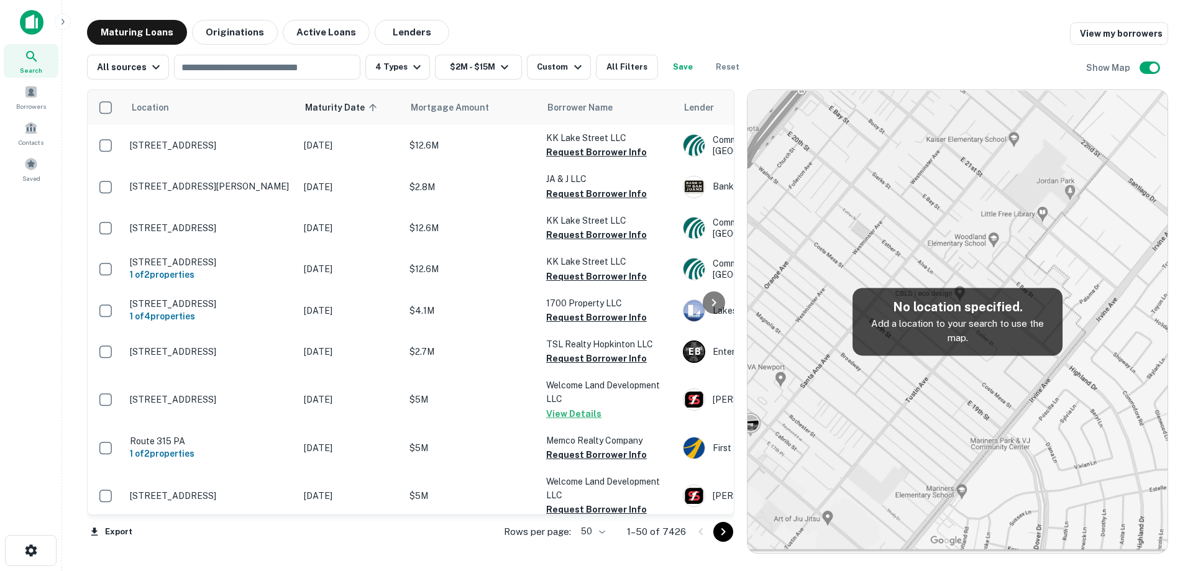
scroll to position [248, 0]
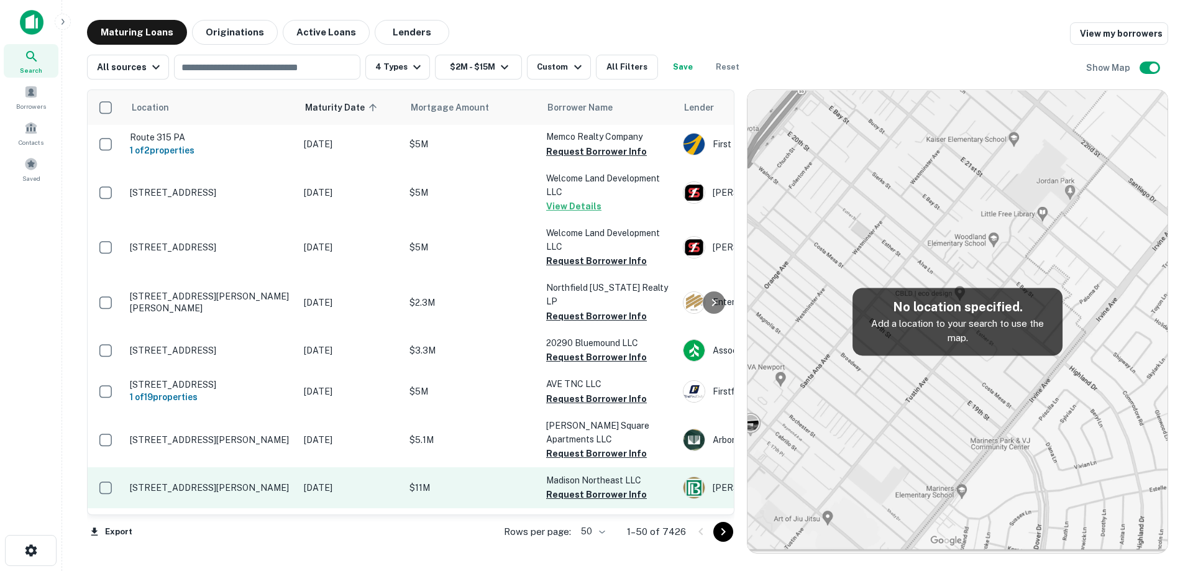
click at [338, 481] on p "[DATE]" at bounding box center [350, 488] width 93 height 14
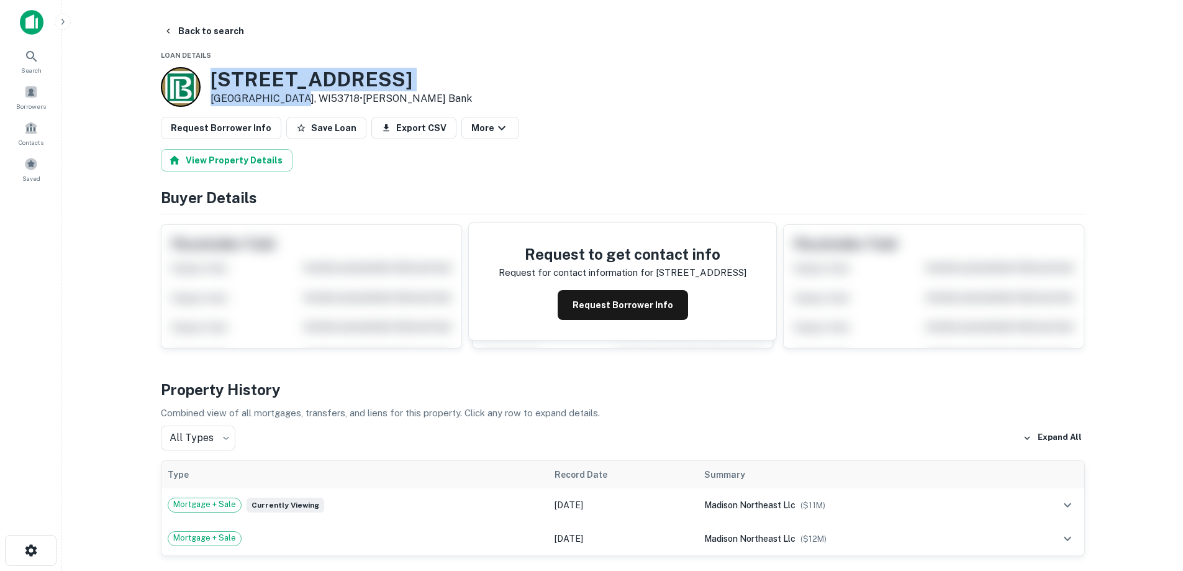
drag, startPoint x: 211, startPoint y: 78, endPoint x: 296, endPoint y: 100, distance: 87.8
click at [296, 100] on div "[STREET_ADDRESS][PERSON_NAME] • [PERSON_NAME][GEOGRAPHIC_DATA]" at bounding box center [341, 87] width 261 height 39
copy div "[STREET_ADDRESS][PERSON_NAME]"
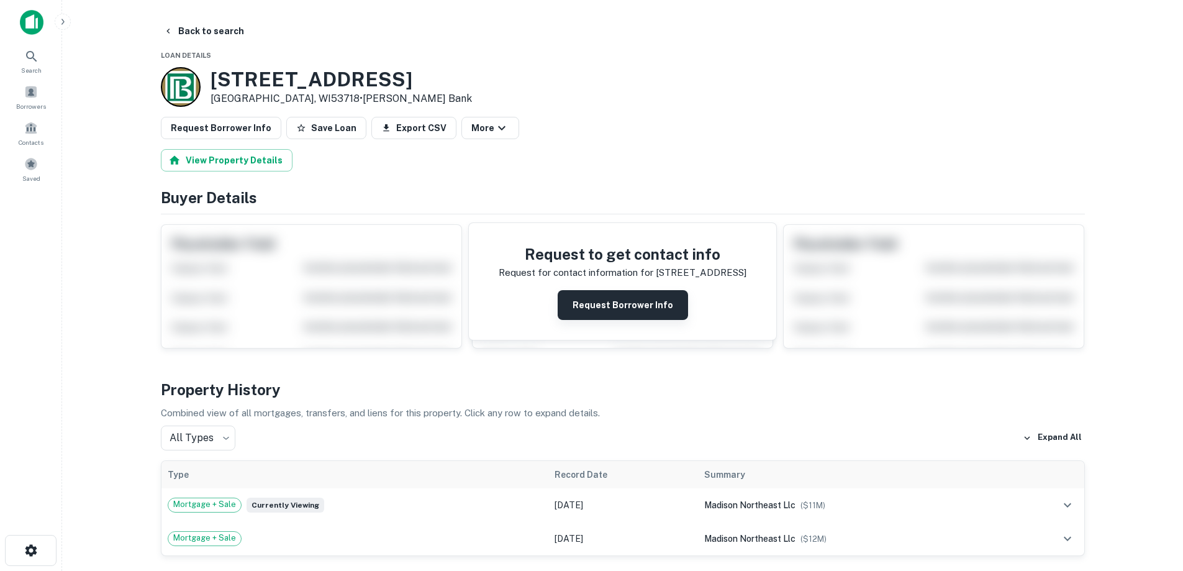
click at [667, 293] on button "Request Borrower Info" at bounding box center [623, 305] width 130 height 30
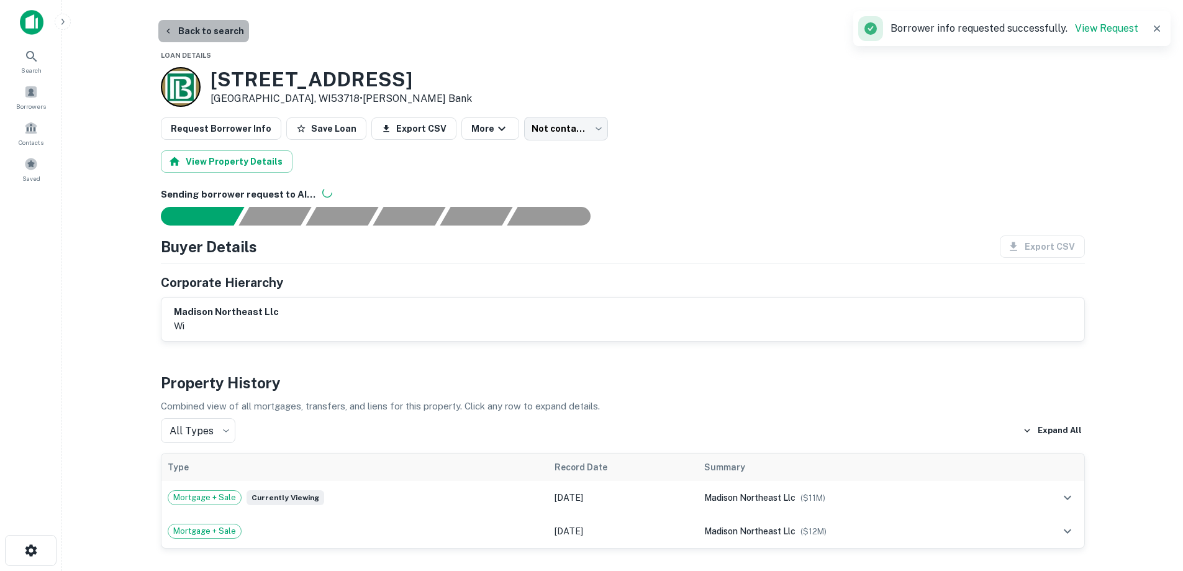
click at [224, 30] on button "Back to search" at bounding box center [203, 31] width 91 height 22
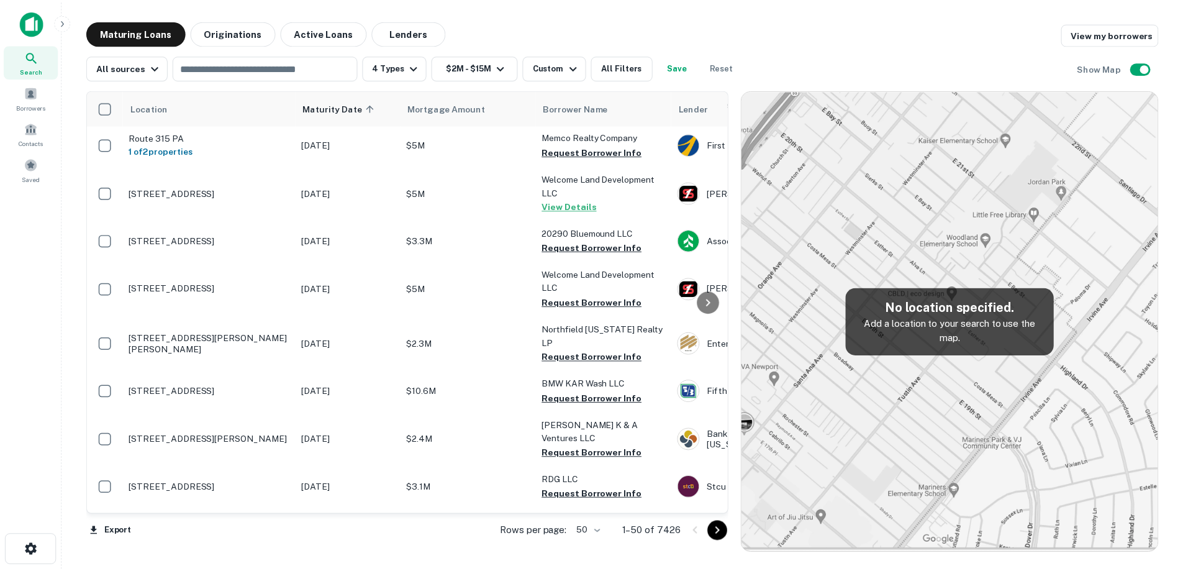
scroll to position [311, 0]
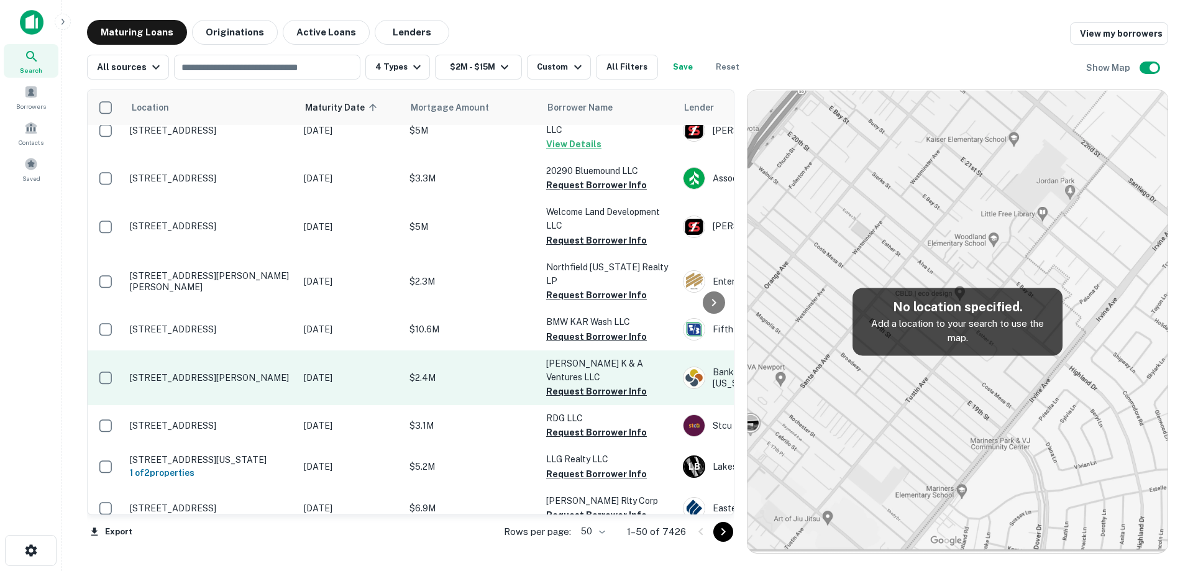
click at [340, 371] on p "[DATE]" at bounding box center [350, 378] width 93 height 14
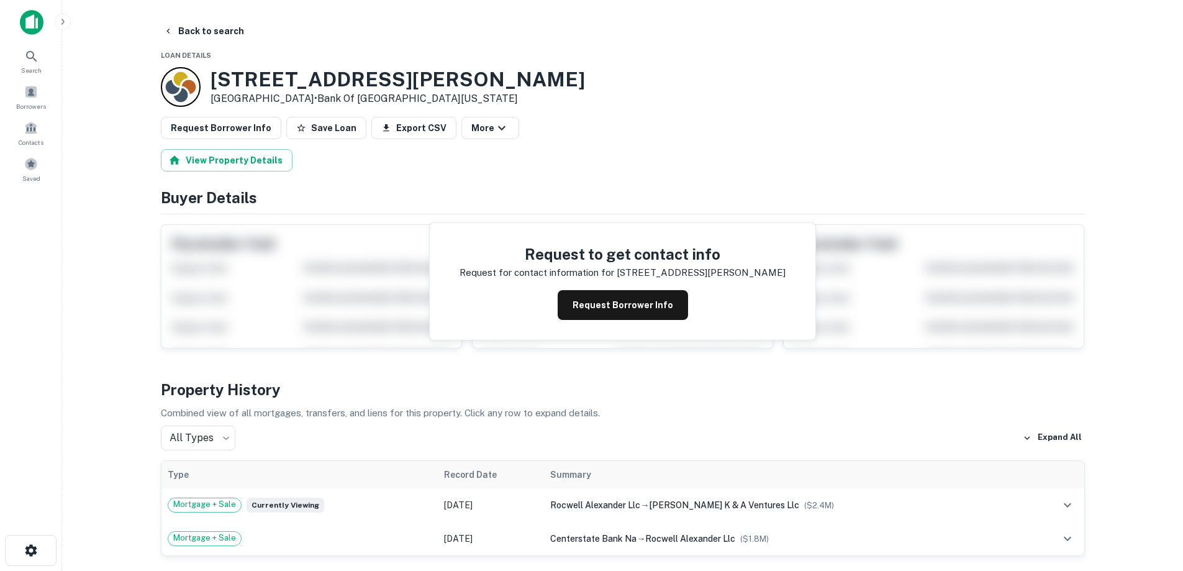
drag, startPoint x: 211, startPoint y: 75, endPoint x: 305, endPoint y: 98, distance: 96.6
click at [305, 98] on div "[STREET_ADDRESS][PERSON_NAME] • Bank Of [GEOGRAPHIC_DATA][US_STATE]" at bounding box center [398, 87] width 375 height 39
copy div "[STREET_ADDRESS][PERSON_NAME]"
click at [645, 312] on button "Request Borrower Info" at bounding box center [623, 305] width 130 height 30
click at [284, 68] on h3 "[STREET_ADDRESS][PERSON_NAME]" at bounding box center [398, 80] width 375 height 24
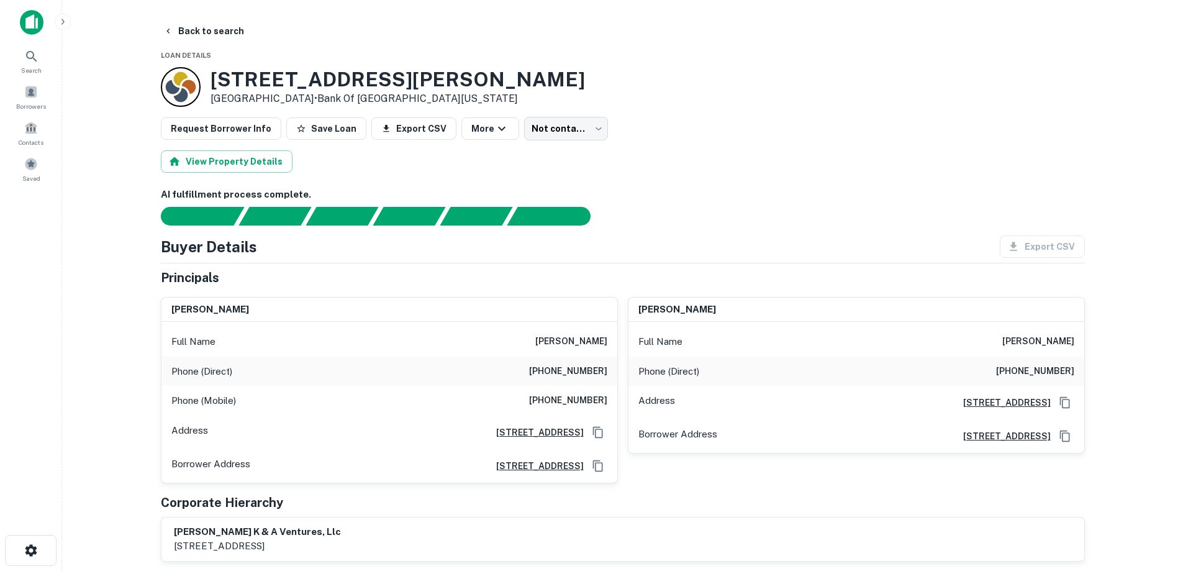
click at [586, 408] on div "Phone (Mobile) [PHONE_NUMBER]" at bounding box center [389, 401] width 456 height 30
click at [584, 406] on h6 "[PHONE_NUMBER]" at bounding box center [568, 400] width 78 height 15
copy h6 "[PHONE_NUMBER]"
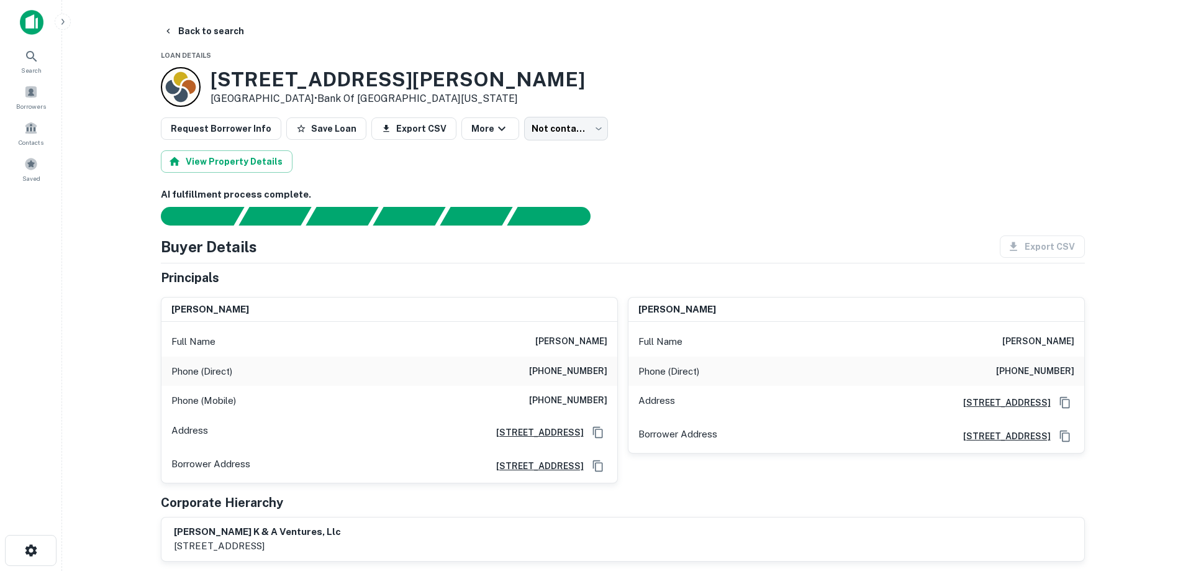
click at [599, 383] on div "Phone (Direct) [PHONE_NUMBER]" at bounding box center [389, 372] width 456 height 30
click at [598, 393] on h6 "[PHONE_NUMBER]" at bounding box center [568, 400] width 78 height 15
click at [597, 377] on h6 "[PHONE_NUMBER]" at bounding box center [568, 371] width 78 height 15
click at [205, 34] on button "Back to search" at bounding box center [203, 31] width 91 height 22
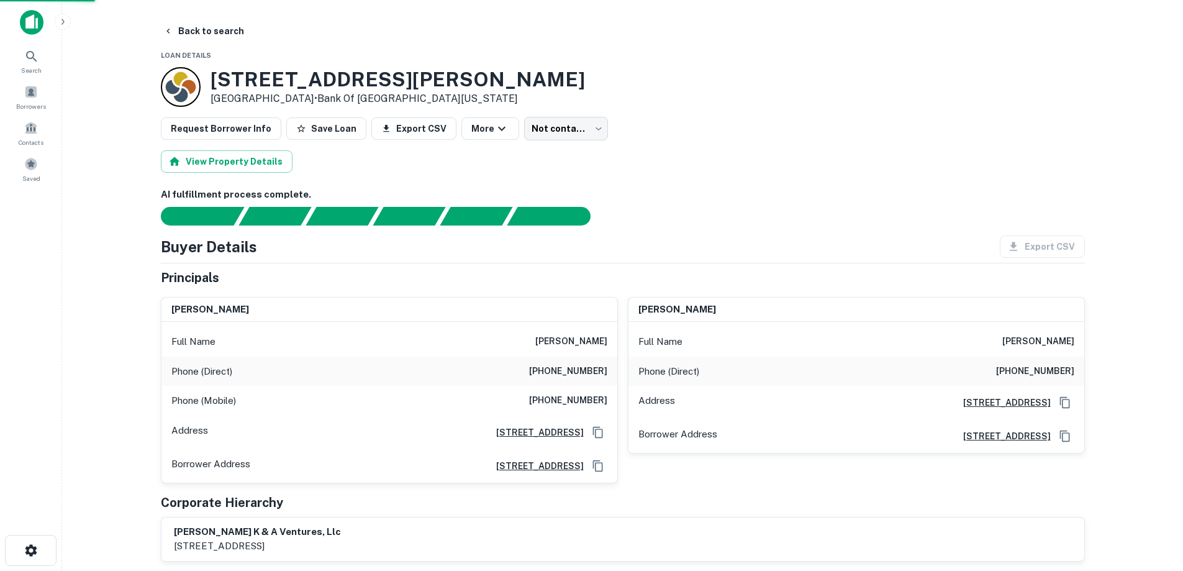
click at [1183, 153] on html "Search Borrowers Contacts Saved Back to search Loan Details [STREET_ADDRESS][PE…" at bounding box center [591, 285] width 1183 height 571
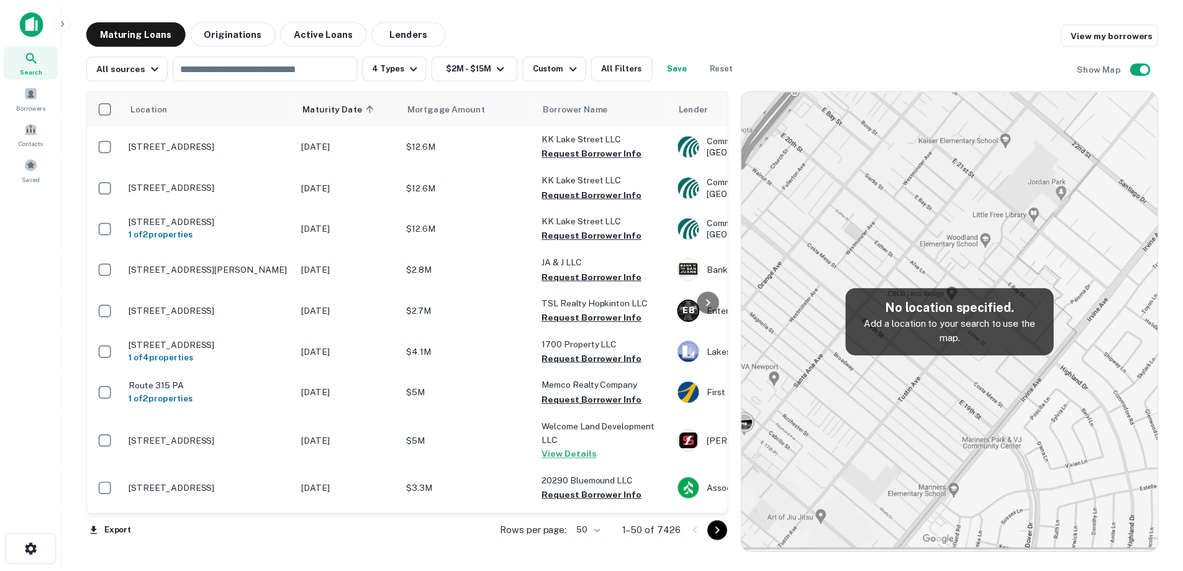
scroll to position [311, 0]
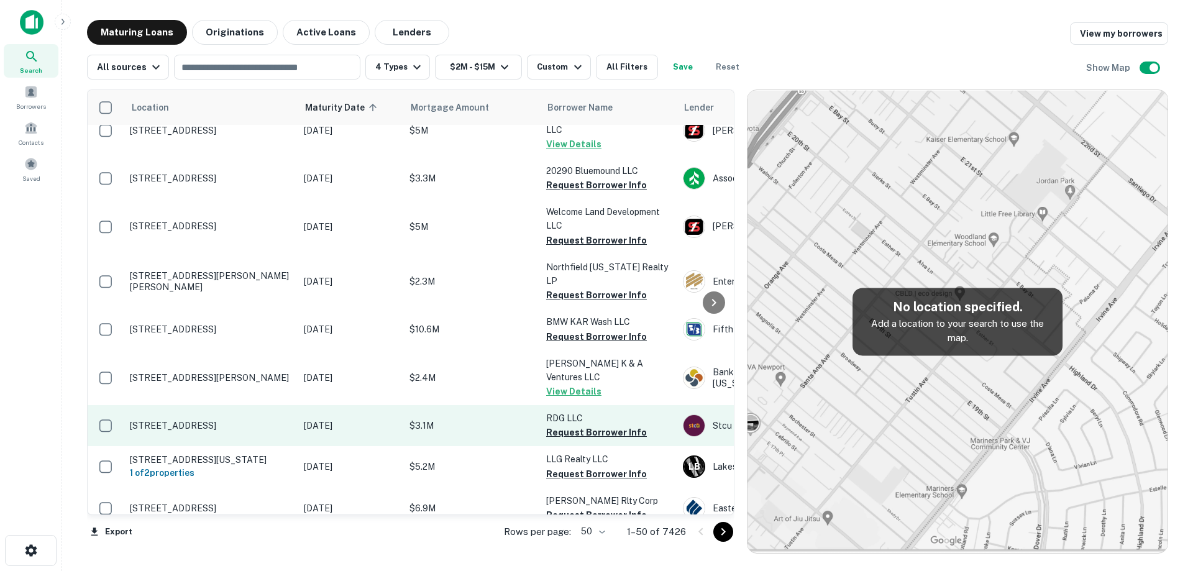
click at [349, 407] on td "[DATE]" at bounding box center [351, 425] width 106 height 41
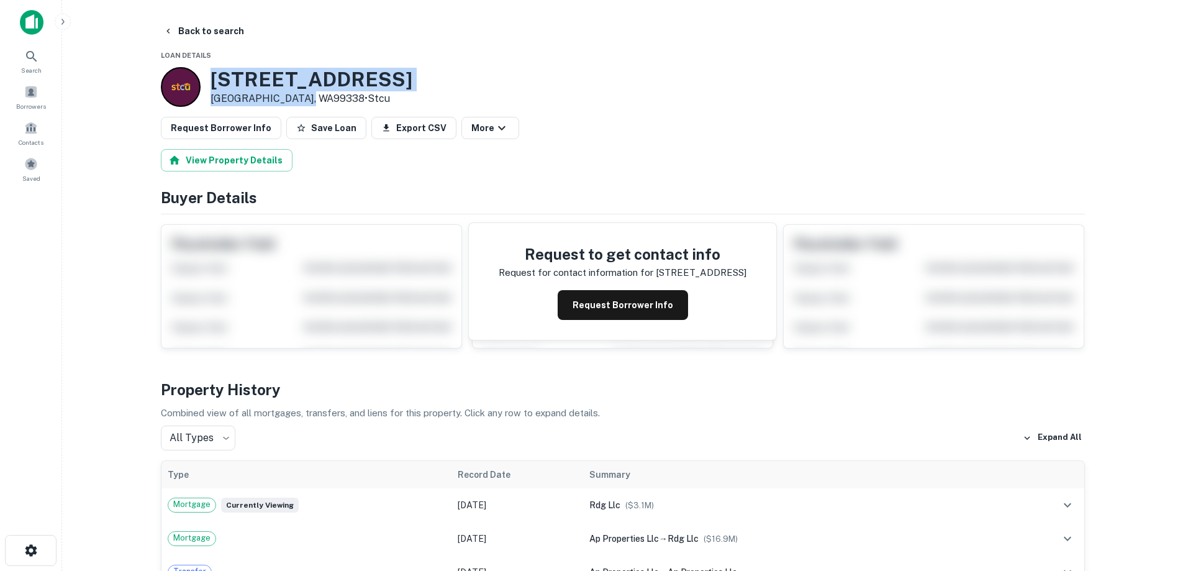
drag, startPoint x: 213, startPoint y: 76, endPoint x: 309, endPoint y: 102, distance: 99.1
click at [309, 102] on div "[STREET_ADDRESS] • Stcu" at bounding box center [312, 87] width 202 height 39
copy div "[STREET_ADDRESS]"
click at [584, 316] on button "Request Borrower Info" at bounding box center [623, 305] width 130 height 30
click at [298, 81] on h3 "[STREET_ADDRESS]" at bounding box center [312, 80] width 202 height 24
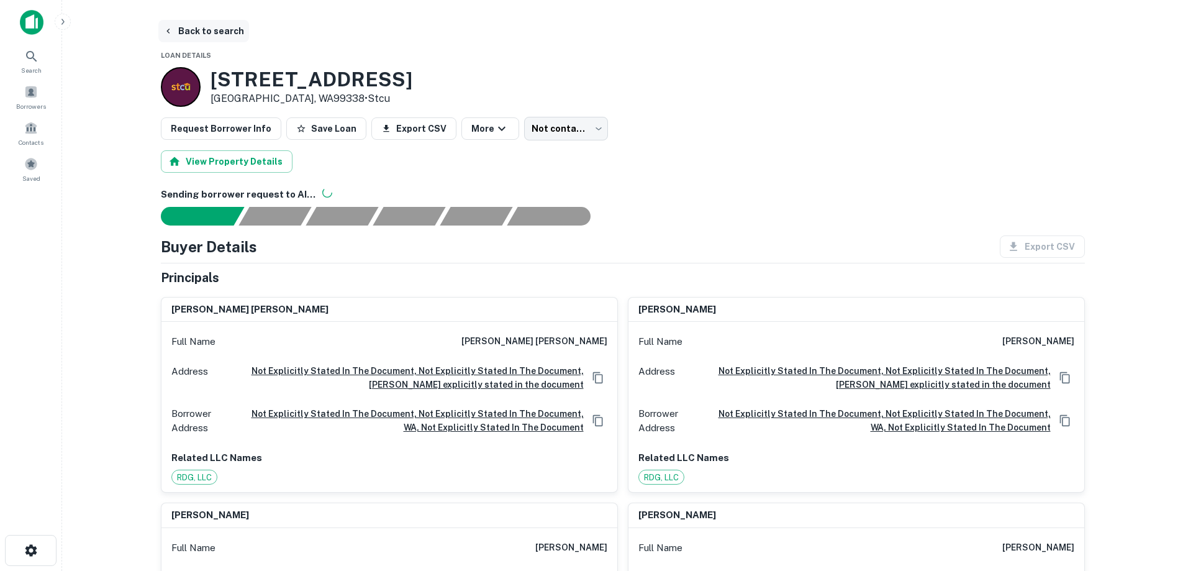
click at [214, 25] on button "Back to search" at bounding box center [203, 31] width 91 height 22
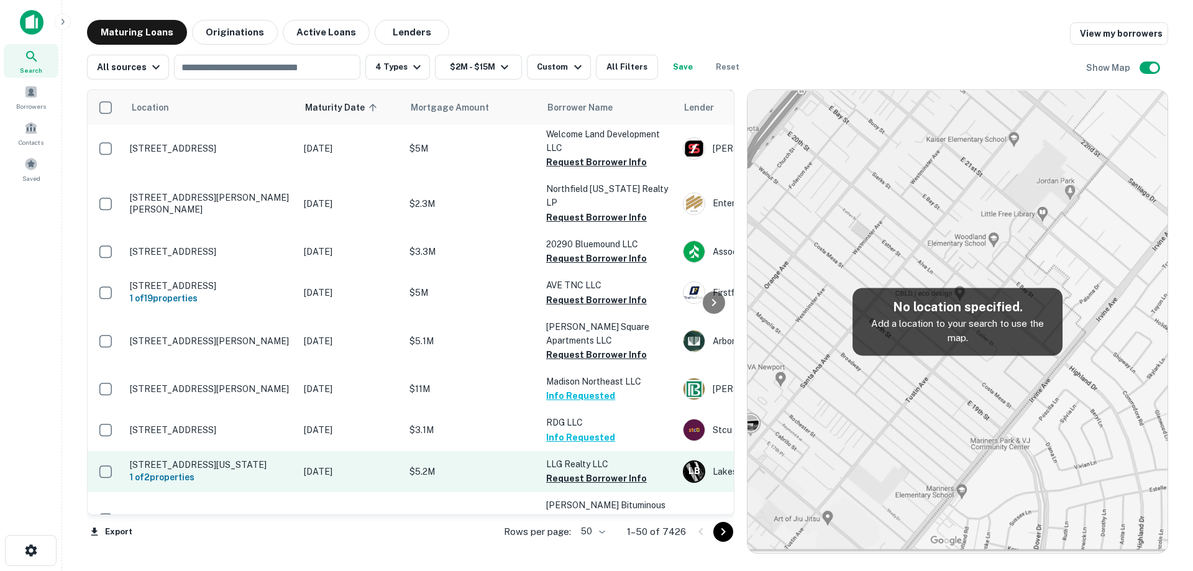
scroll to position [373, 0]
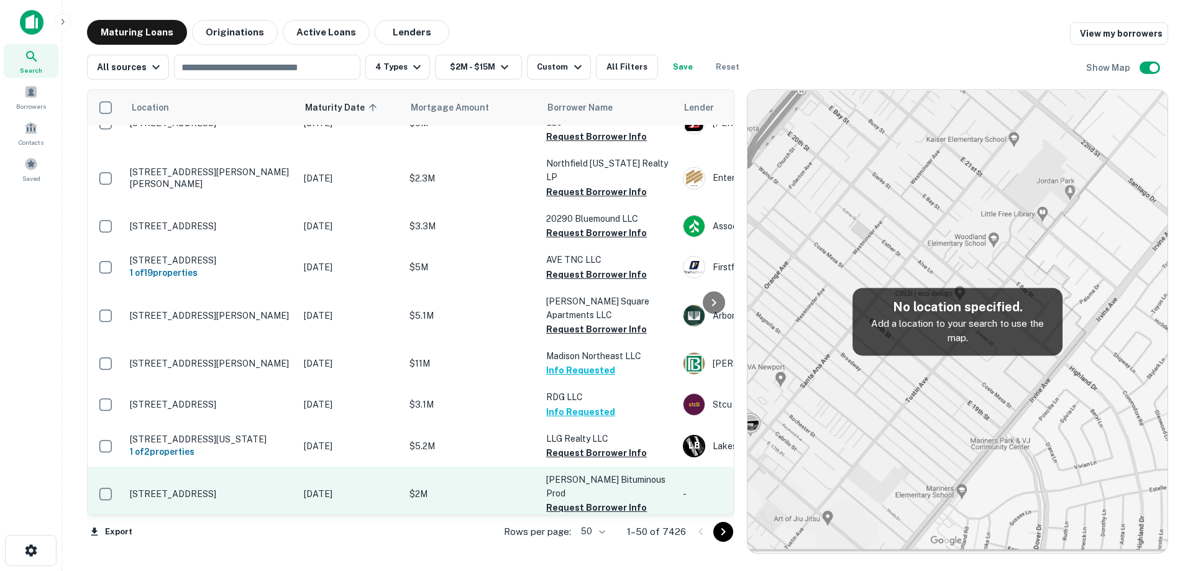
click at [316, 487] on p "[DATE]" at bounding box center [350, 494] width 93 height 14
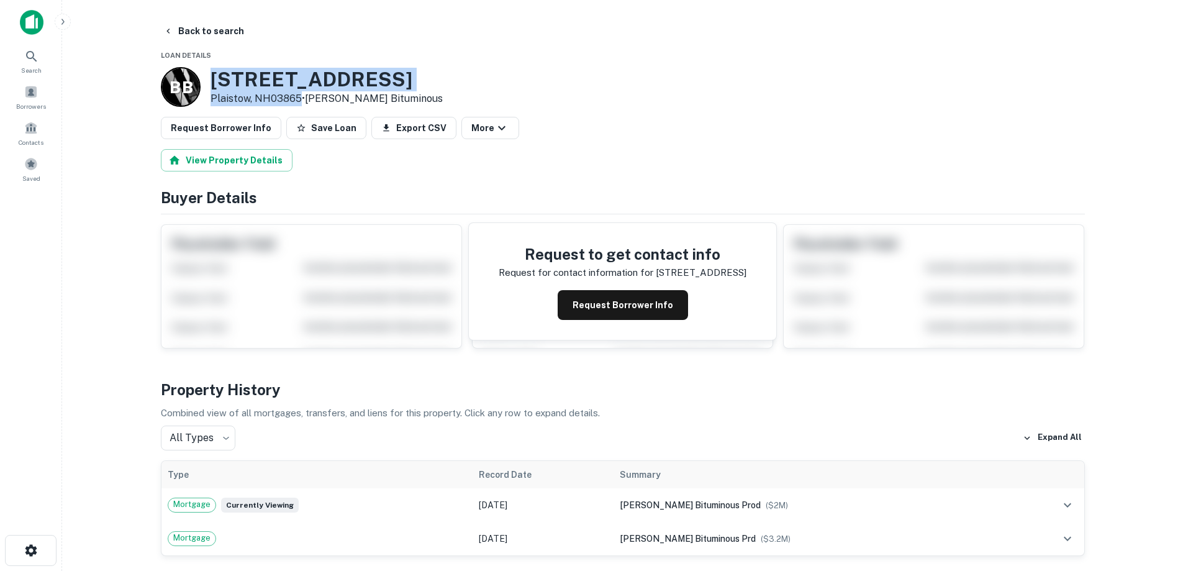
drag, startPoint x: 203, startPoint y: 80, endPoint x: 298, endPoint y: 101, distance: 97.3
click at [298, 101] on div "B B [STREET_ADDRESS] • [PERSON_NAME] Bituminous" at bounding box center [302, 87] width 282 height 40
click at [217, 33] on button "Back to search" at bounding box center [203, 31] width 91 height 22
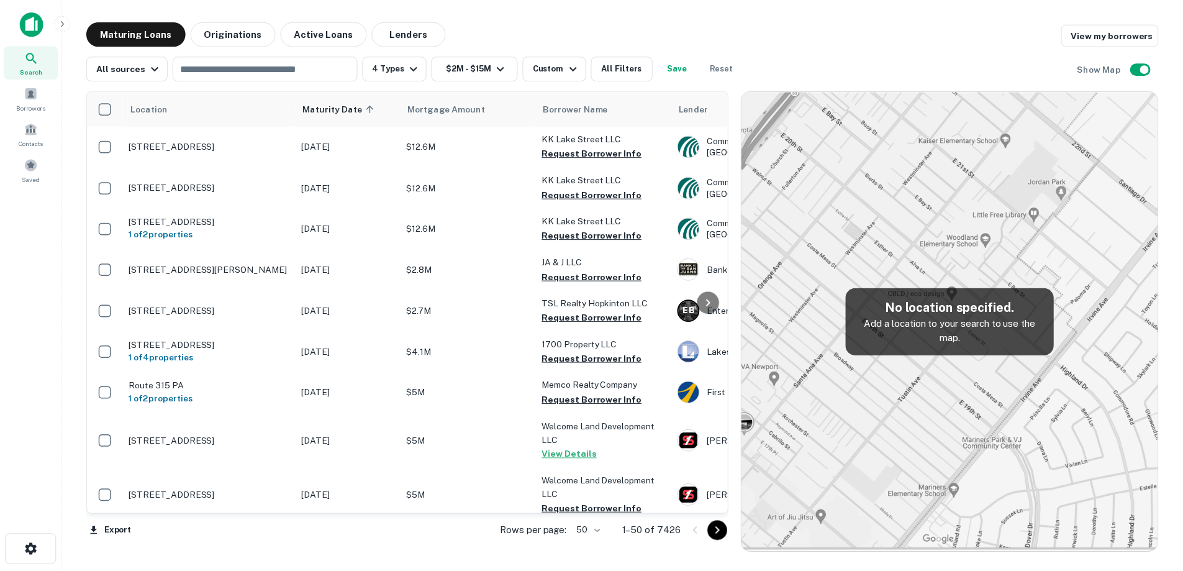
scroll to position [373, 0]
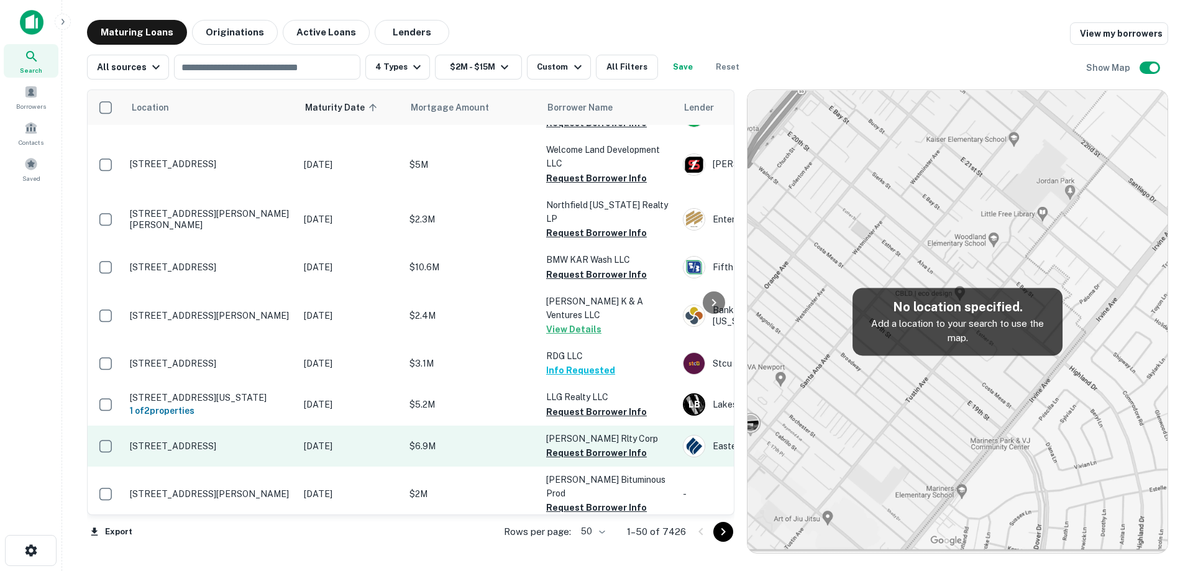
click at [275, 425] on td "[STREET_ADDRESS]" at bounding box center [211, 445] width 174 height 41
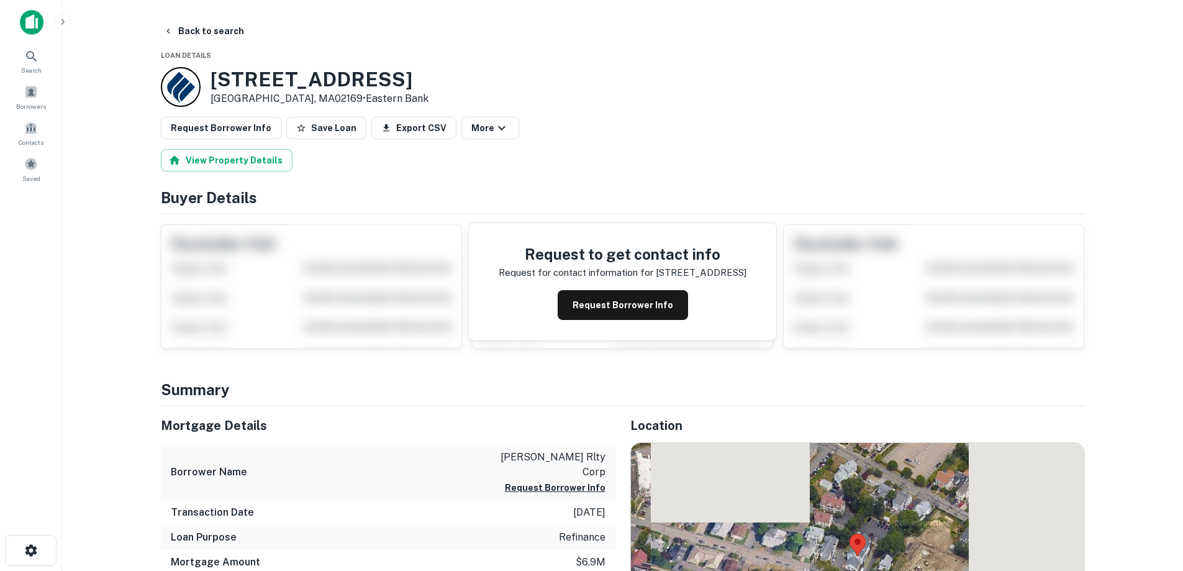
drag, startPoint x: 213, startPoint y: 75, endPoint x: 293, endPoint y: 96, distance: 82.1
click at [293, 96] on div "[STREET_ADDRESS] • Eastern Bank" at bounding box center [320, 87] width 218 height 39
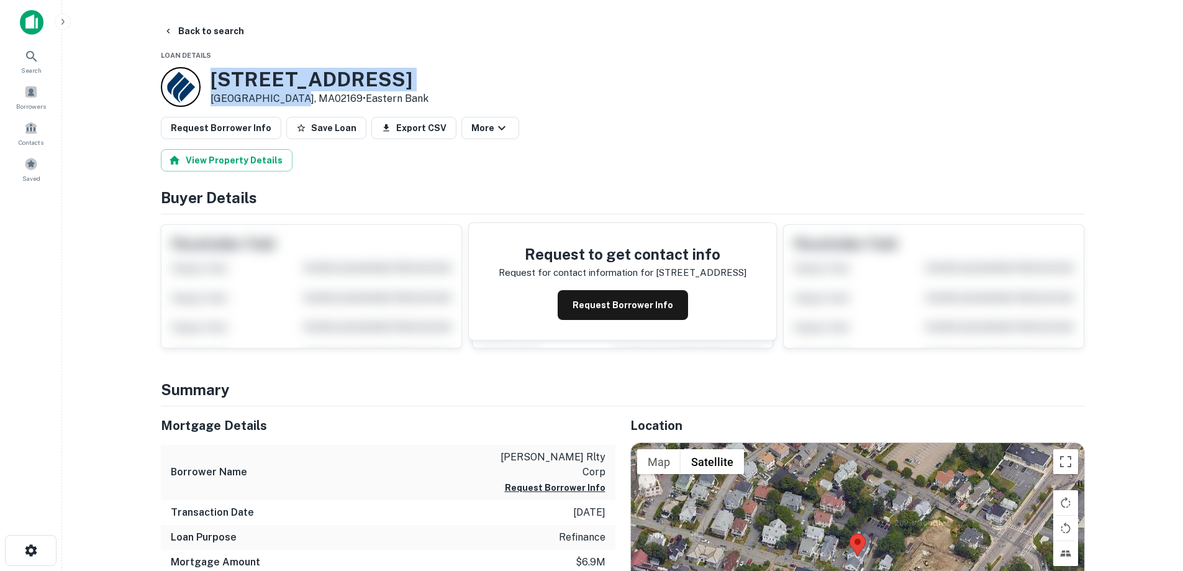
click at [234, 86] on h3 "[STREET_ADDRESS]" at bounding box center [320, 80] width 218 height 24
drag, startPoint x: 212, startPoint y: 78, endPoint x: 288, endPoint y: 101, distance: 79.2
click at [288, 101] on div "[STREET_ADDRESS] • Eastern Bank" at bounding box center [320, 87] width 218 height 39
click at [229, 37] on button "Back to search" at bounding box center [203, 31] width 91 height 22
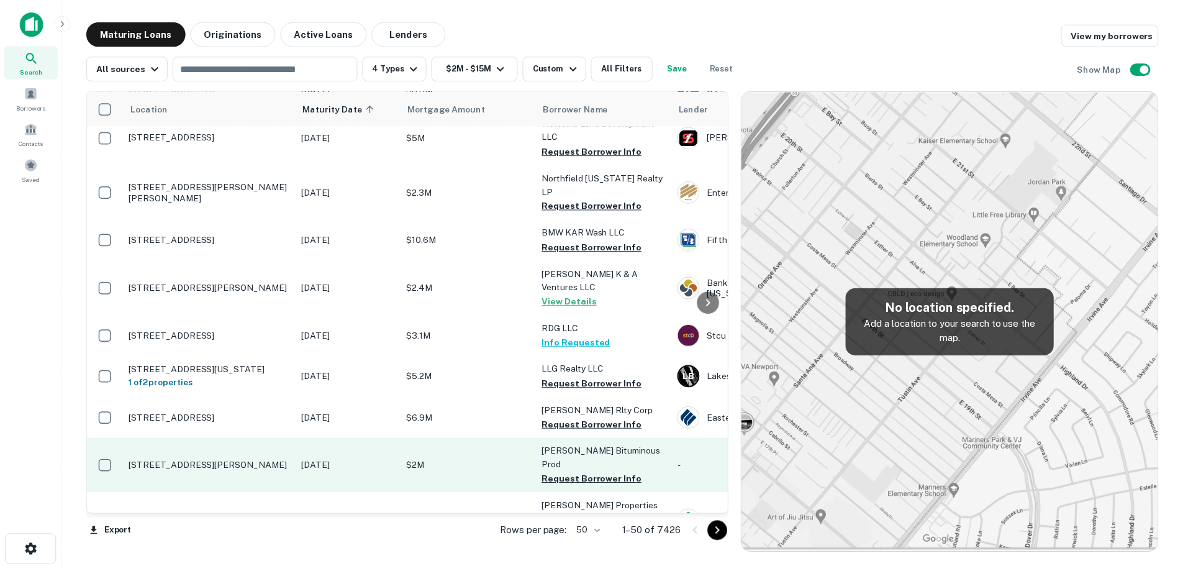
scroll to position [435, 0]
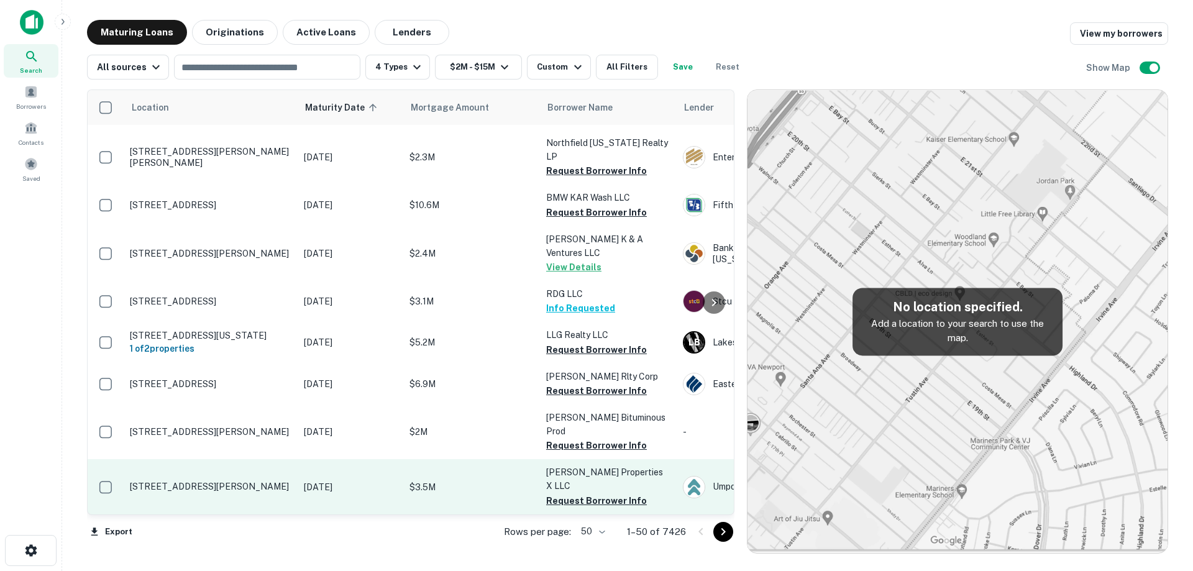
click at [268, 481] on p "[STREET_ADDRESS][PERSON_NAME]" at bounding box center [210, 486] width 161 height 11
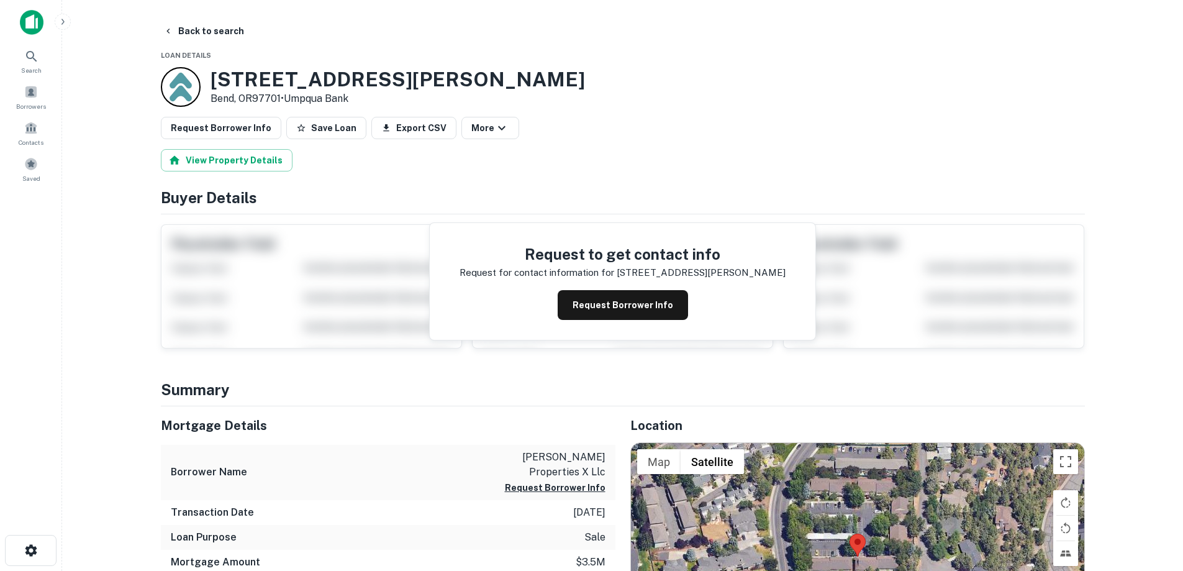
drag, startPoint x: 210, startPoint y: 78, endPoint x: 283, endPoint y: 100, distance: 76.6
click at [283, 100] on div "[STREET_ADDRESS][PERSON_NAME] • Umpqua Bank" at bounding box center [398, 87] width 375 height 39
click at [620, 312] on button "Request Borrower Info" at bounding box center [623, 305] width 130 height 30
click at [296, 76] on h3 "[STREET_ADDRESS][PERSON_NAME]" at bounding box center [398, 80] width 375 height 24
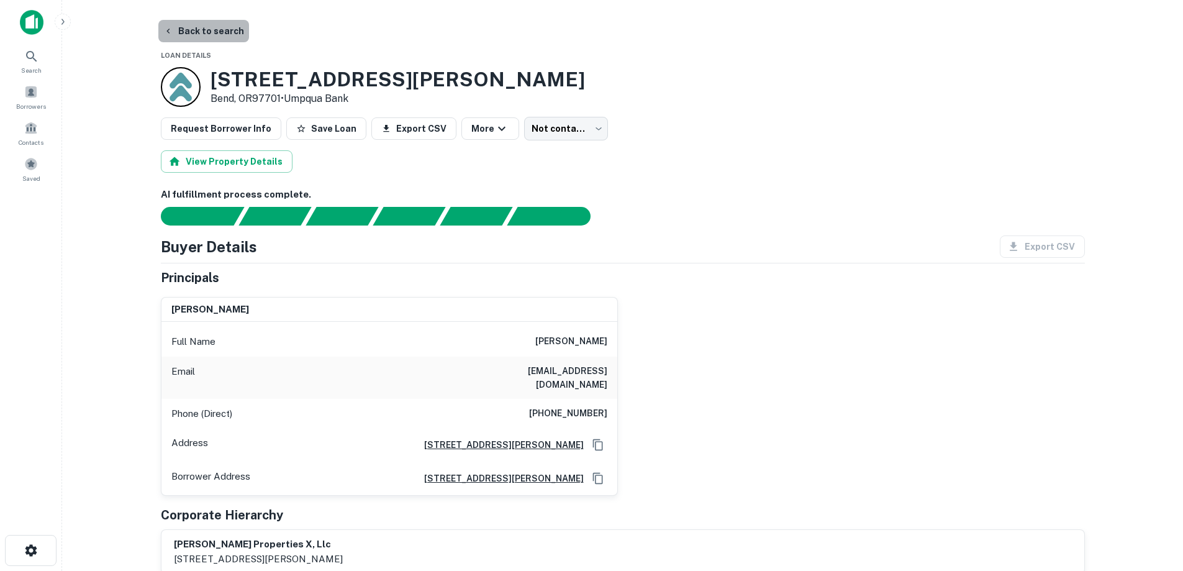
click at [233, 35] on button "Back to search" at bounding box center [203, 31] width 91 height 22
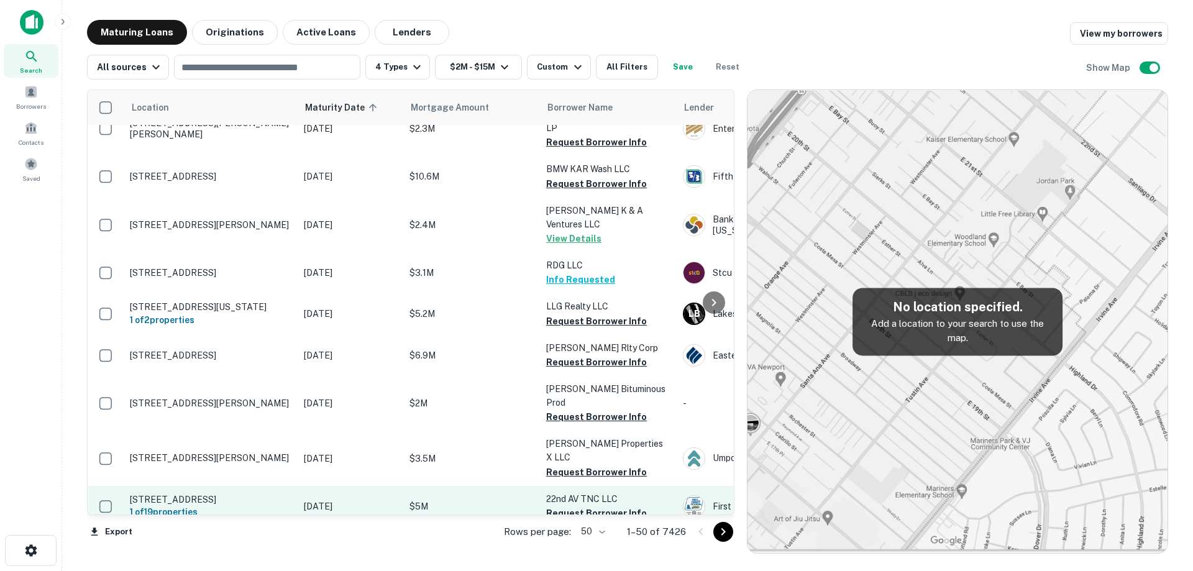
scroll to position [497, 0]
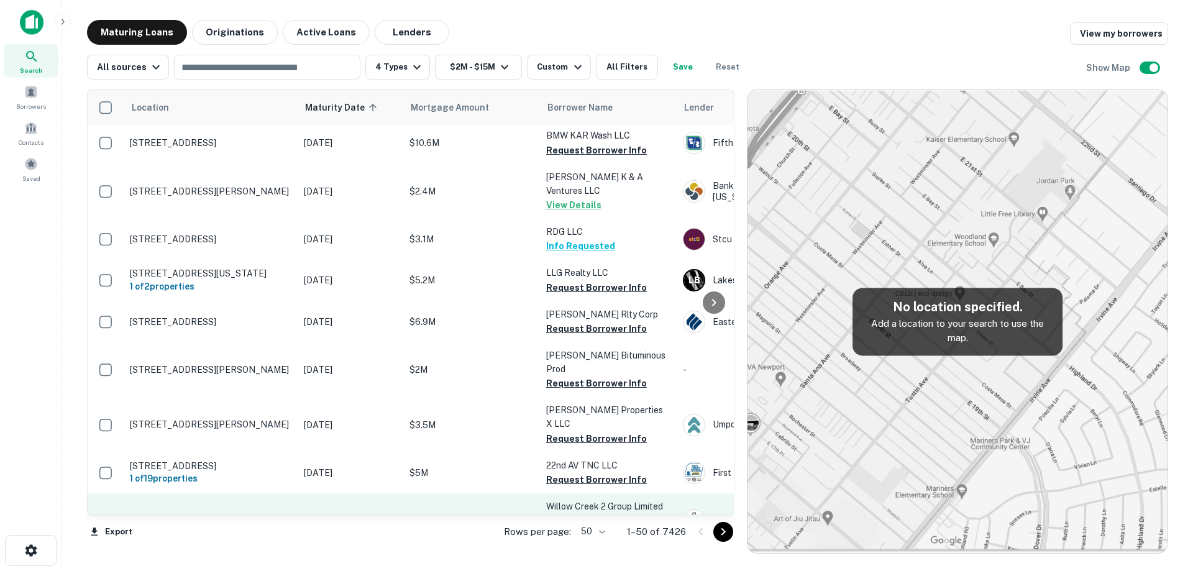
click at [304, 514] on p "[DATE]" at bounding box center [350, 521] width 93 height 14
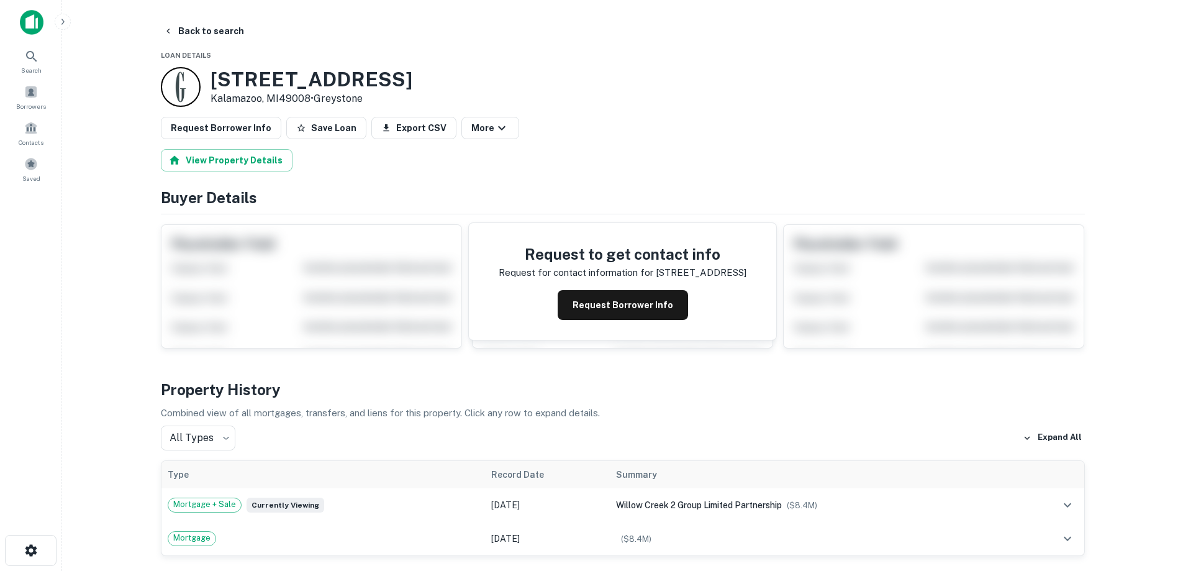
drag, startPoint x: 204, startPoint y: 78, endPoint x: 310, endPoint y: 98, distance: 108.2
click at [310, 98] on div "[STREET_ADDRESS][PERSON_NAME] • [GEOGRAPHIC_DATA]" at bounding box center [287, 87] width 252 height 40
click at [196, 30] on button "Back to search" at bounding box center [203, 31] width 91 height 22
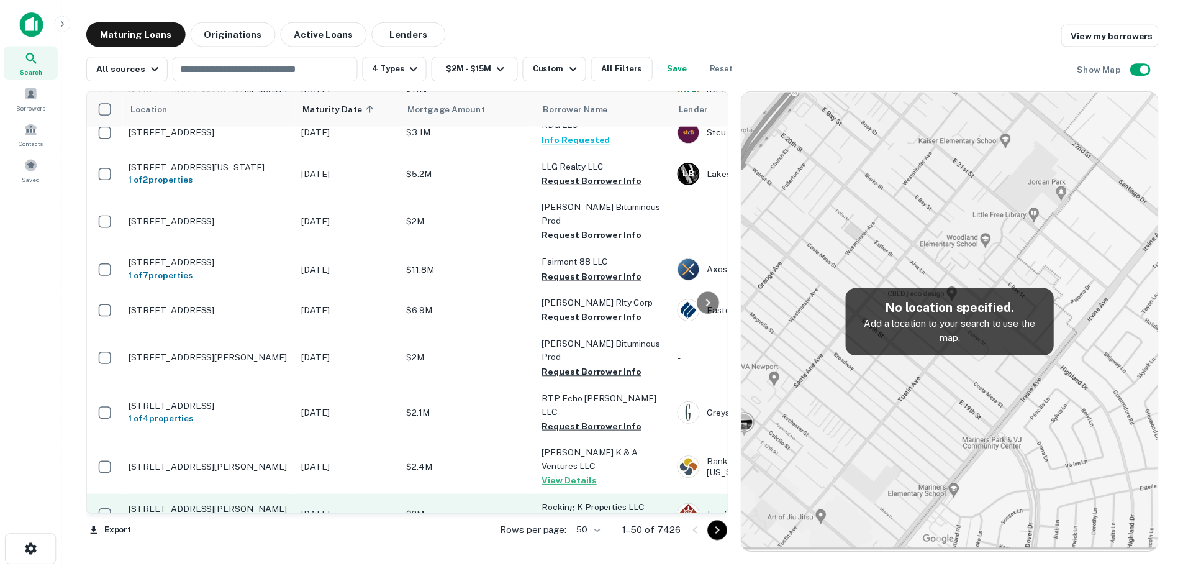
scroll to position [672, 0]
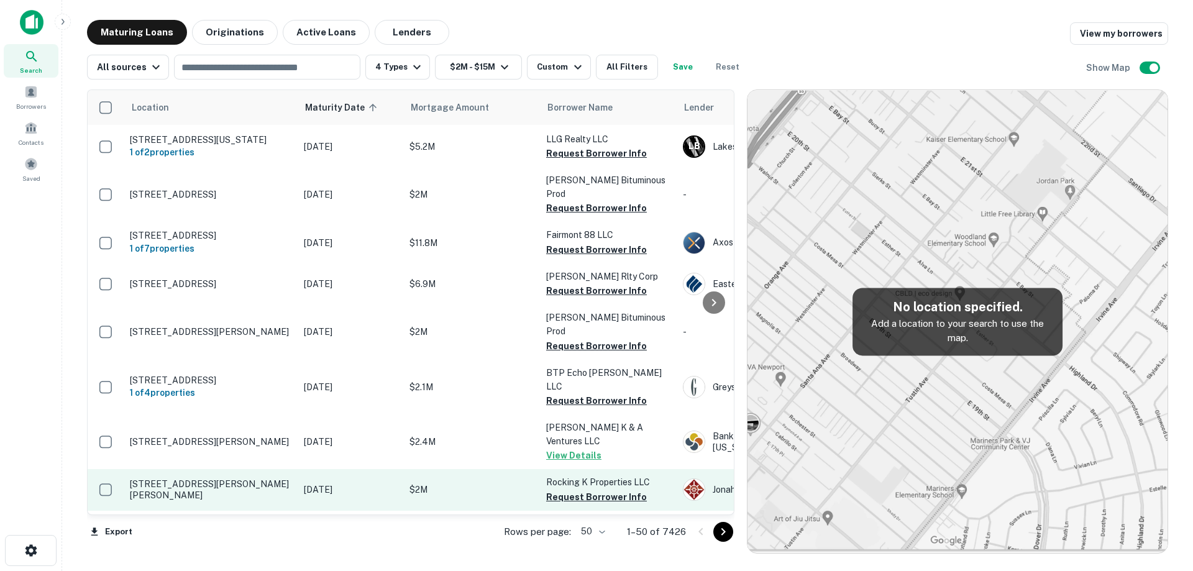
click at [302, 469] on td "[DATE]" at bounding box center [351, 489] width 106 height 41
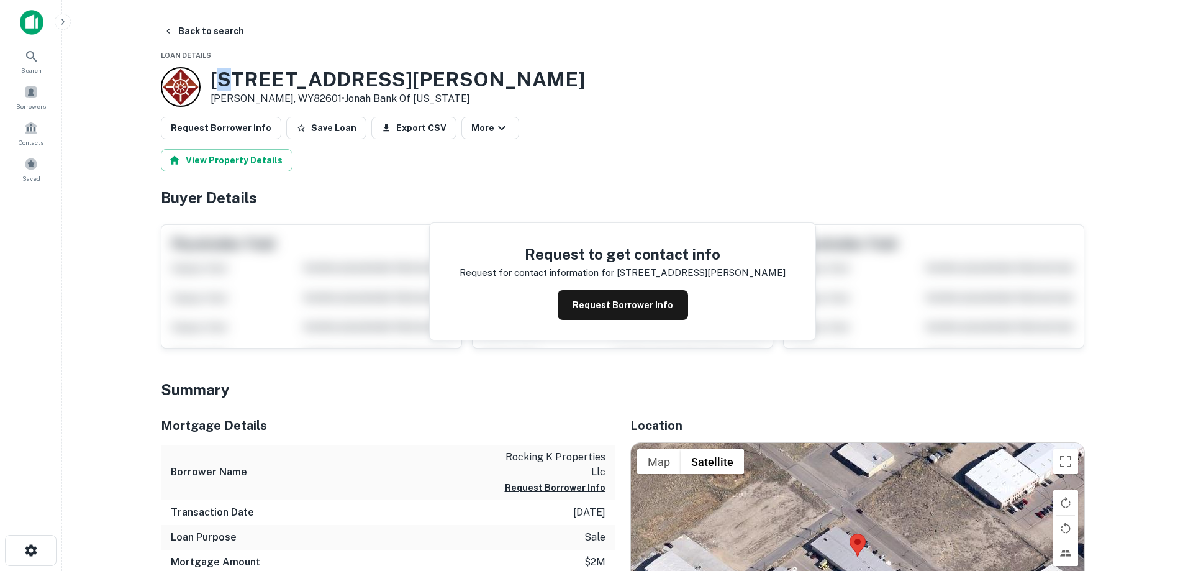
drag, startPoint x: 219, startPoint y: 76, endPoint x: 219, endPoint y: 83, distance: 6.9
click at [238, 85] on h3 "[STREET_ADDRESS][PERSON_NAME]" at bounding box center [398, 80] width 375 height 24
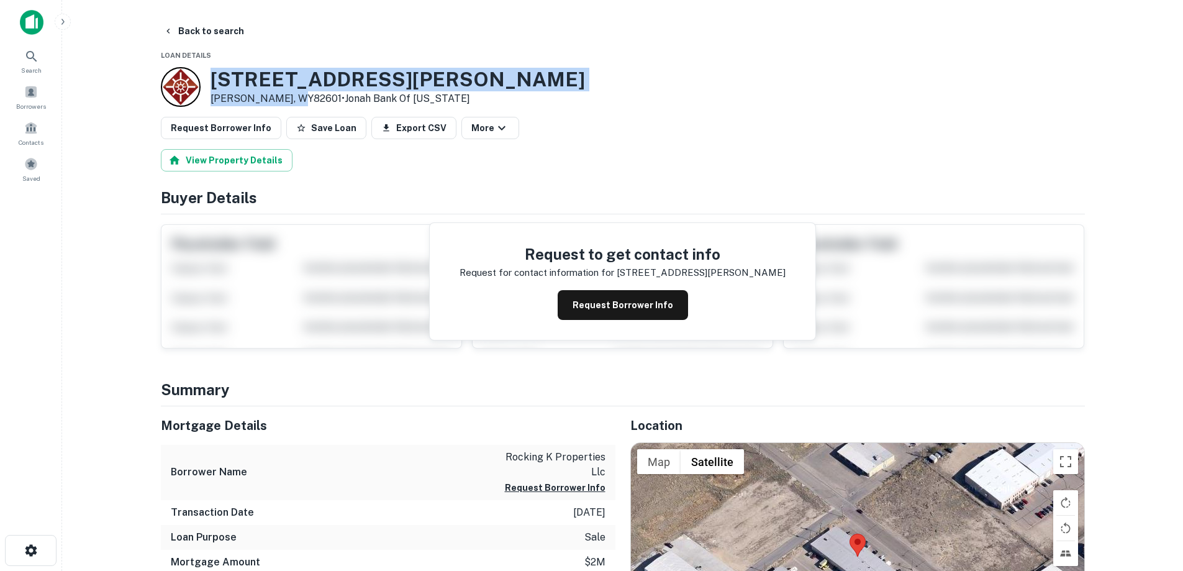
drag, startPoint x: 210, startPoint y: 82, endPoint x: 293, endPoint y: 101, distance: 84.8
click at [293, 101] on div "[STREET_ADDRESS][PERSON_NAME][PERSON_NAME] • Jonah Bank Of [US_STATE]" at bounding box center [398, 87] width 375 height 39
drag, startPoint x: 212, startPoint y: 83, endPoint x: 291, endPoint y: 95, distance: 79.2
click at [291, 95] on div "[STREET_ADDRESS][PERSON_NAME][PERSON_NAME] • Jonah Bank Of [US_STATE]" at bounding box center [398, 87] width 375 height 39
click at [306, 76] on h3 "[STREET_ADDRESS][PERSON_NAME]" at bounding box center [398, 80] width 375 height 24
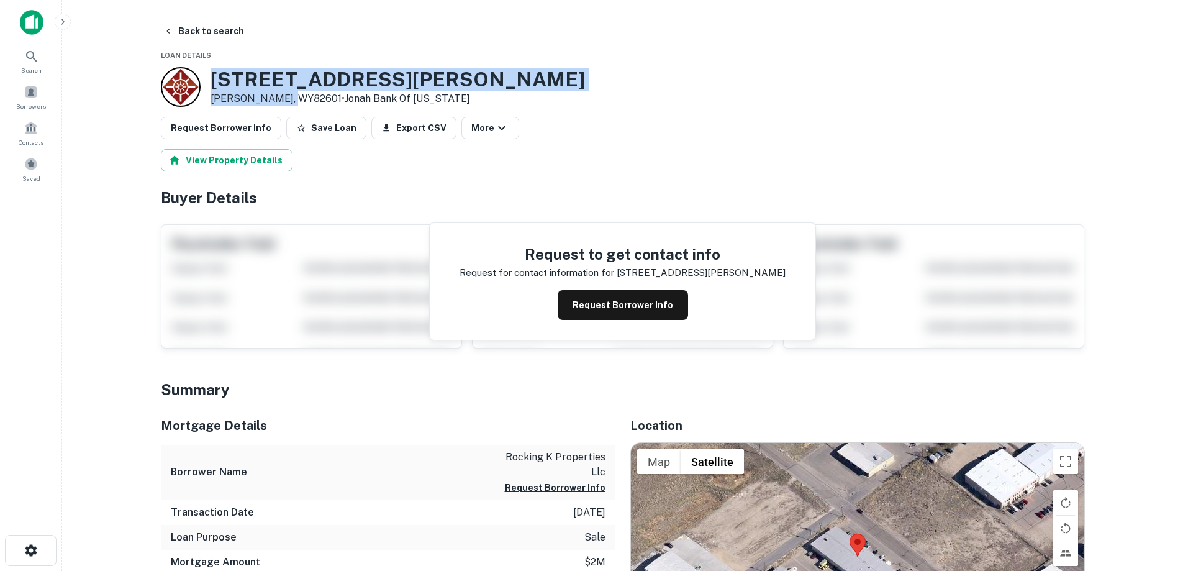
click at [306, 76] on h3 "[STREET_ADDRESS][PERSON_NAME]" at bounding box center [398, 80] width 375 height 24
click at [304, 78] on h3 "[STREET_ADDRESS][PERSON_NAME]" at bounding box center [398, 80] width 375 height 24
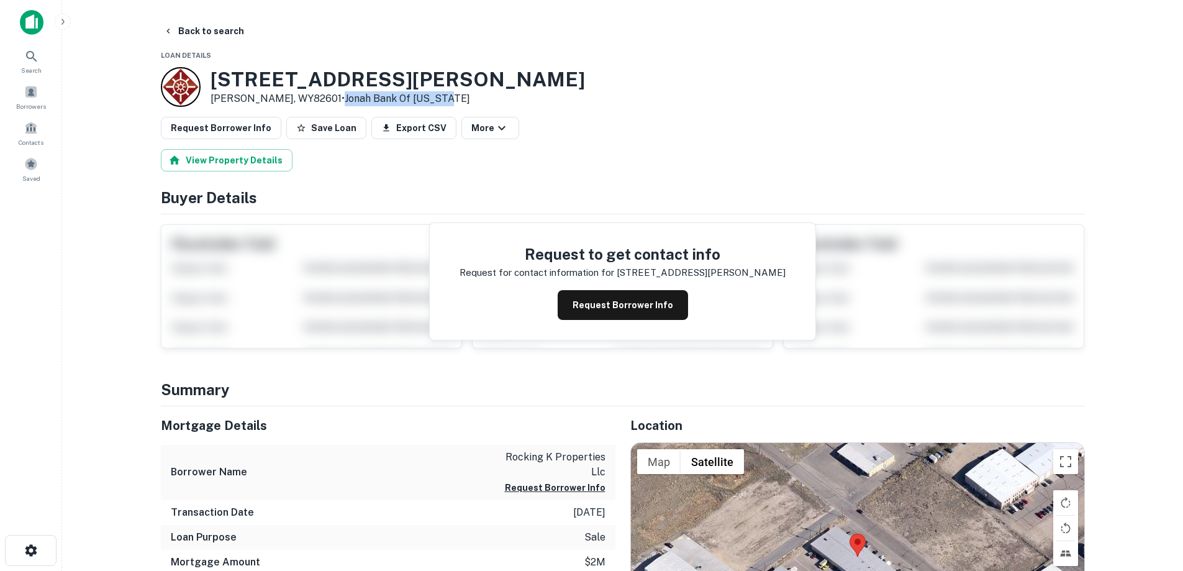
drag, startPoint x: 432, startPoint y: 99, endPoint x: 302, endPoint y: 85, distance: 130.0
click at [298, 92] on div "[STREET_ADDRESS][PERSON_NAME][PERSON_NAME] • Jonah Bank Of [US_STATE]" at bounding box center [623, 87] width 924 height 40
click at [305, 83] on h3 "[STREET_ADDRESS][PERSON_NAME]" at bounding box center [398, 80] width 375 height 24
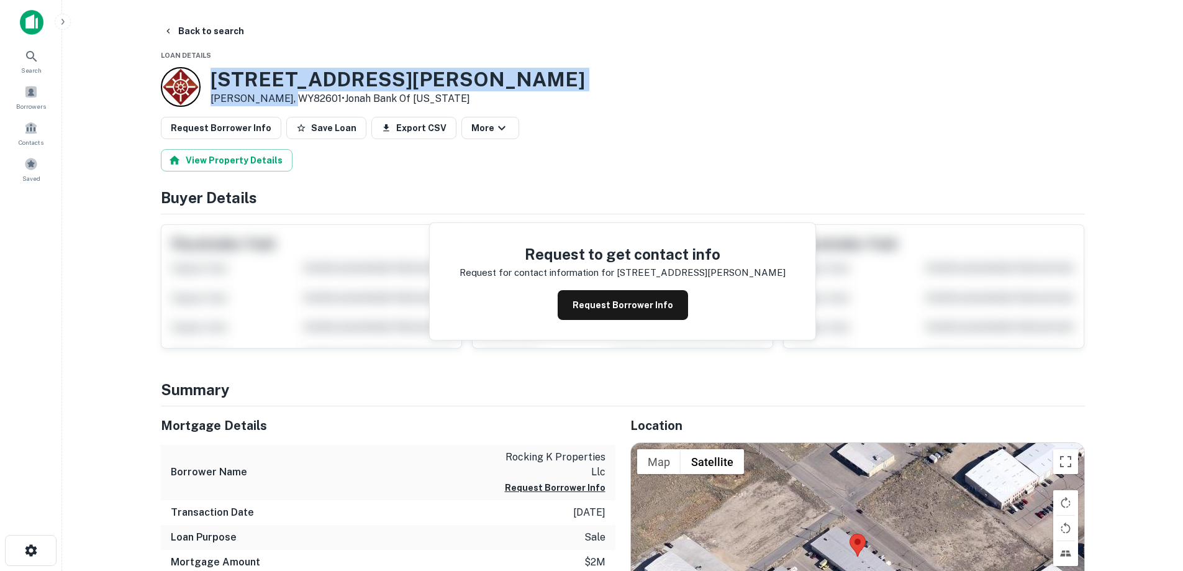
drag, startPoint x: 215, startPoint y: 73, endPoint x: 291, endPoint y: 96, distance: 79.0
click at [291, 96] on div "[STREET_ADDRESS][PERSON_NAME][PERSON_NAME] • Jonah Bank Of [US_STATE]" at bounding box center [398, 87] width 375 height 39
click at [291, 96] on p "[PERSON_NAME], WY82601 • Jonah Bank Of [US_STATE]" at bounding box center [398, 98] width 375 height 15
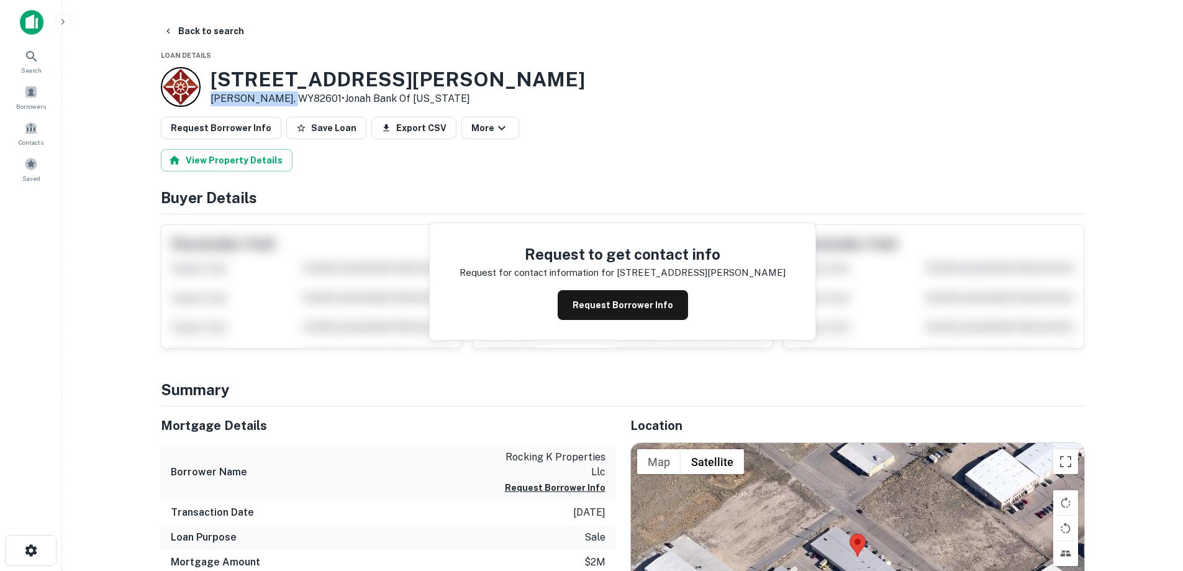
drag, startPoint x: 291, startPoint y: 97, endPoint x: 207, endPoint y: 98, distance: 83.2
click at [207, 98] on div "[STREET_ADDRESS][PERSON_NAME][PERSON_NAME] • Jonah Bank Of [US_STATE]" at bounding box center [373, 87] width 424 height 40
drag, startPoint x: 214, startPoint y: 77, endPoint x: 361, endPoint y: 70, distance: 148.0
click at [361, 70] on h3 "[STREET_ADDRESS][PERSON_NAME]" at bounding box center [398, 80] width 375 height 24
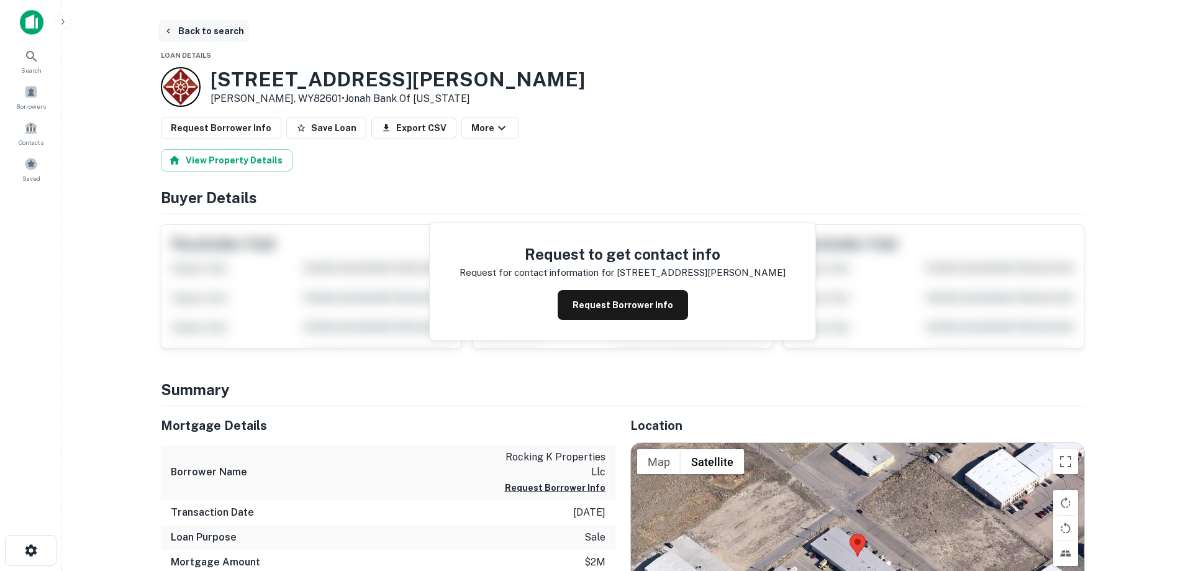
click at [210, 28] on button "Back to search" at bounding box center [203, 31] width 91 height 22
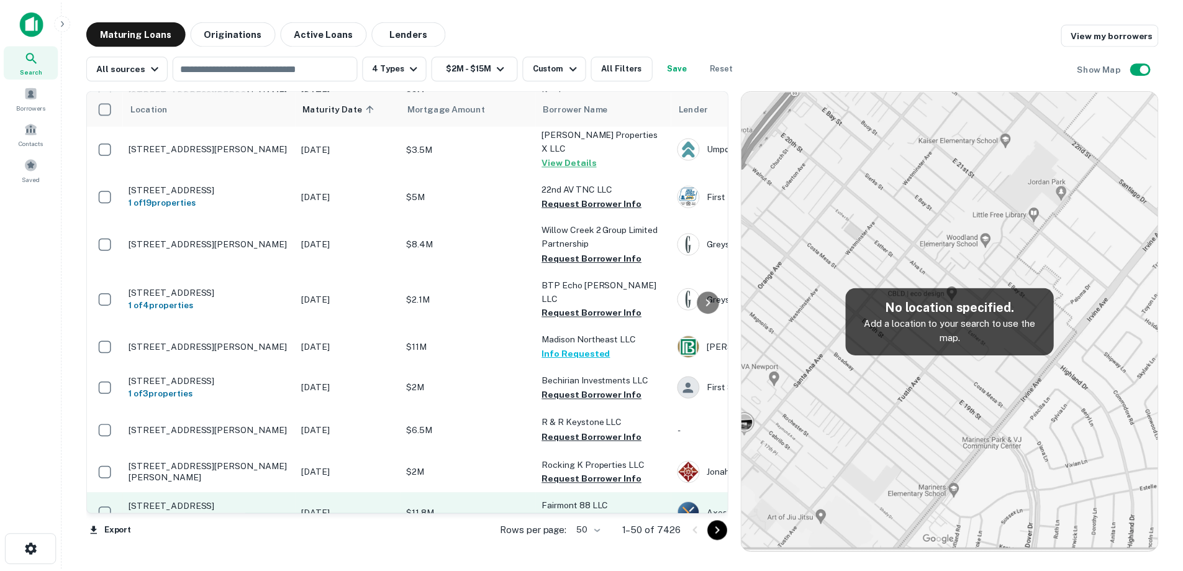
scroll to position [807, 0]
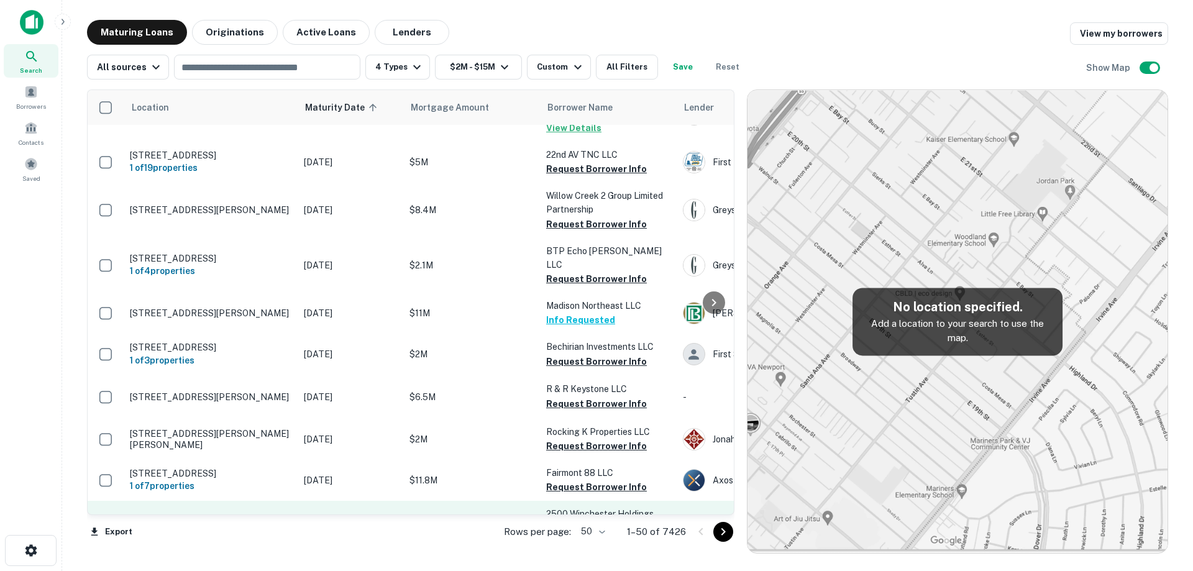
click at [296, 501] on td "[STREET_ADDRESS]" at bounding box center [211, 528] width 174 height 55
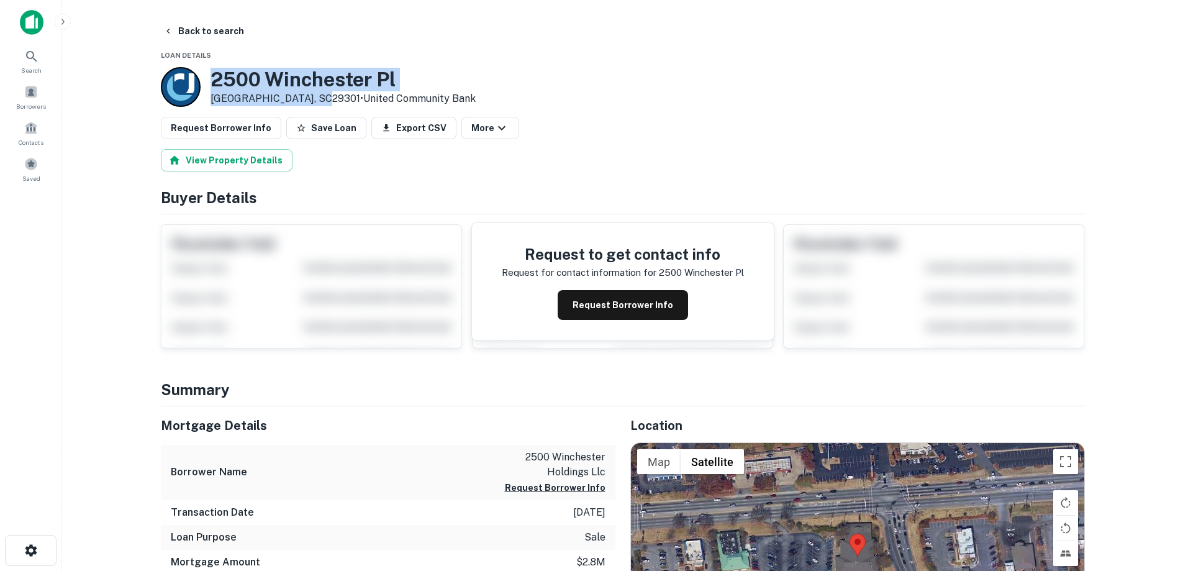
drag, startPoint x: 209, startPoint y: 76, endPoint x: 318, endPoint y: 99, distance: 111.7
click at [318, 99] on div "[STREET_ADDRESS] • United Community Bank" at bounding box center [318, 87] width 315 height 40
click at [188, 79] on div at bounding box center [181, 87] width 40 height 40
click at [218, 78] on h3 "2500 Winchester Pl" at bounding box center [343, 80] width 265 height 24
drag, startPoint x: 216, startPoint y: 79, endPoint x: 316, endPoint y: 98, distance: 101.7
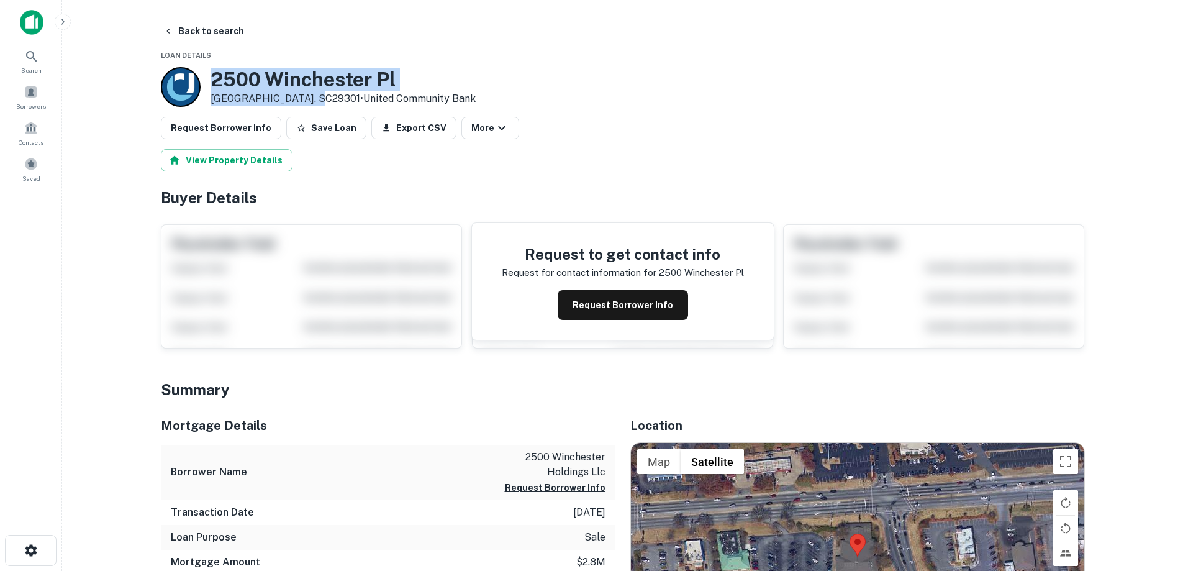
click at [316, 98] on div "[STREET_ADDRESS] • United Community Bank" at bounding box center [343, 87] width 265 height 39
